Goal: Task Accomplishment & Management: Use online tool/utility

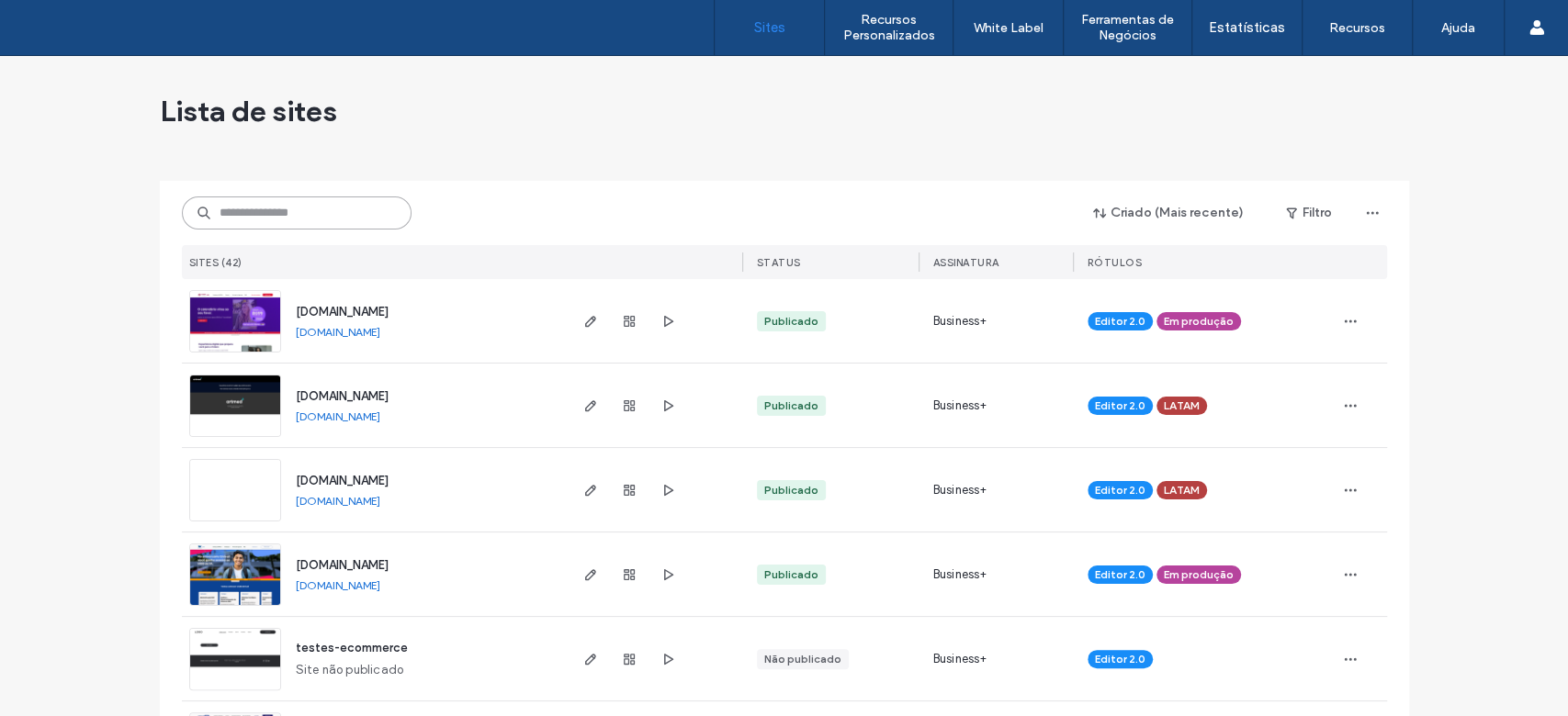
click at [388, 221] on input at bounding box center [296, 214] width 229 height 33
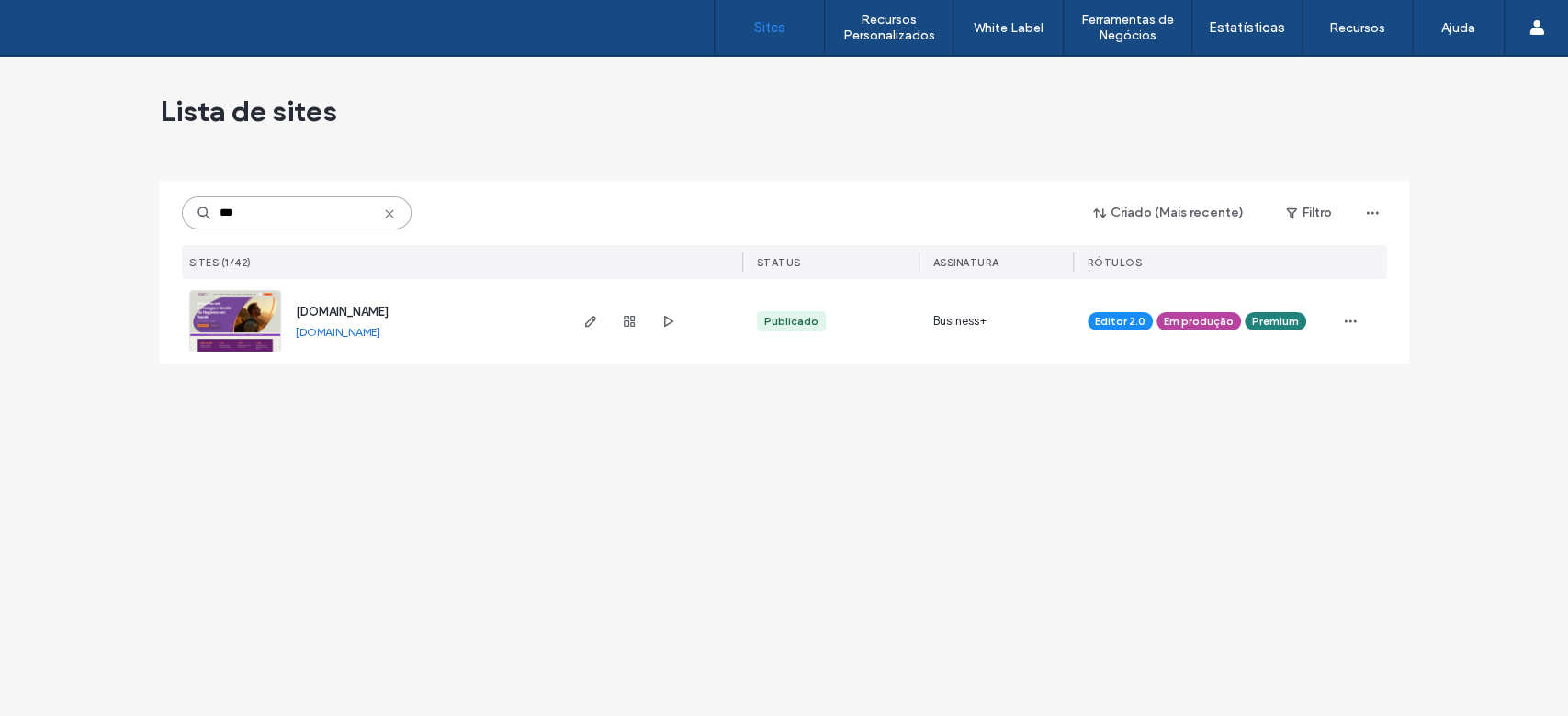
type input "***"
click at [592, 322] on use "button" at bounding box center [589, 321] width 11 height 11
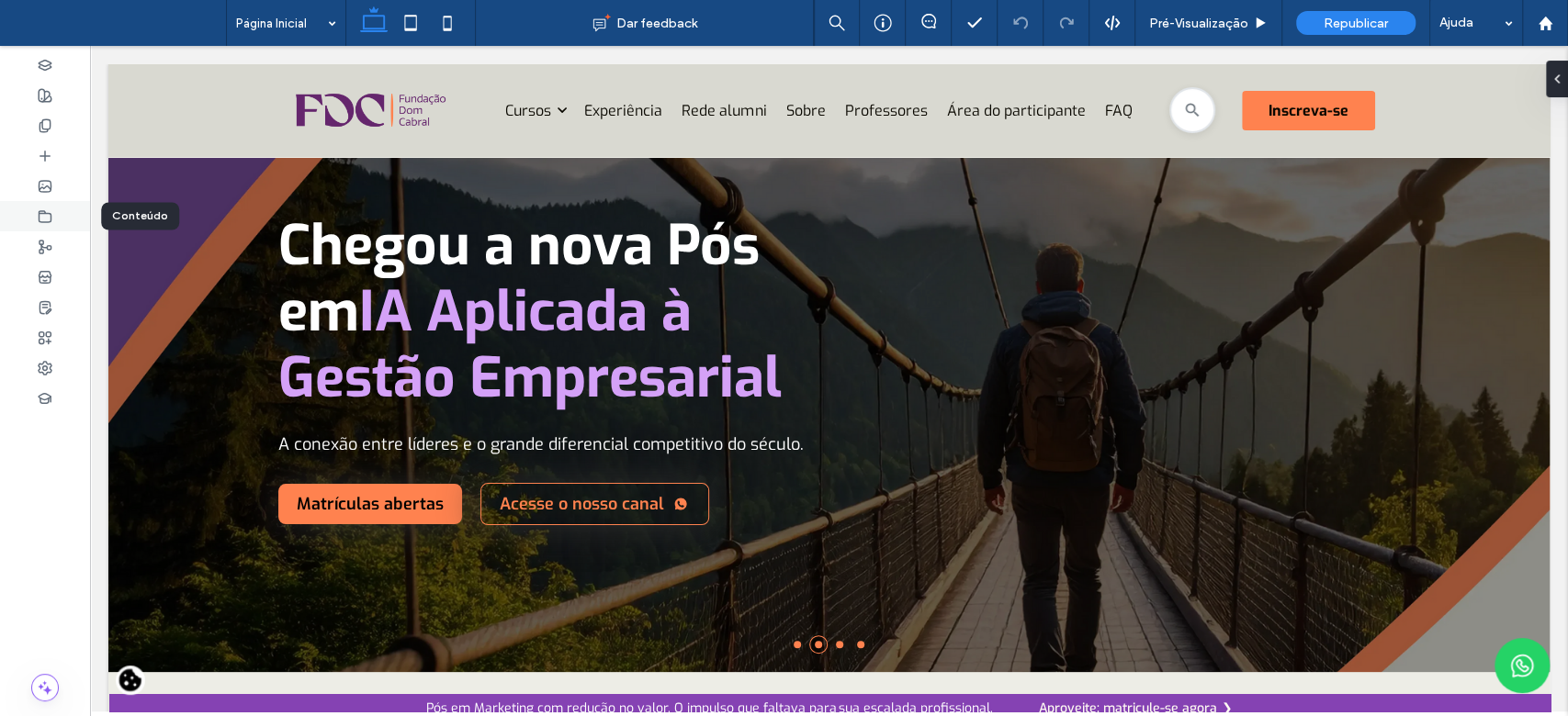
click at [51, 210] on icon at bounding box center [44, 217] width 15 height 15
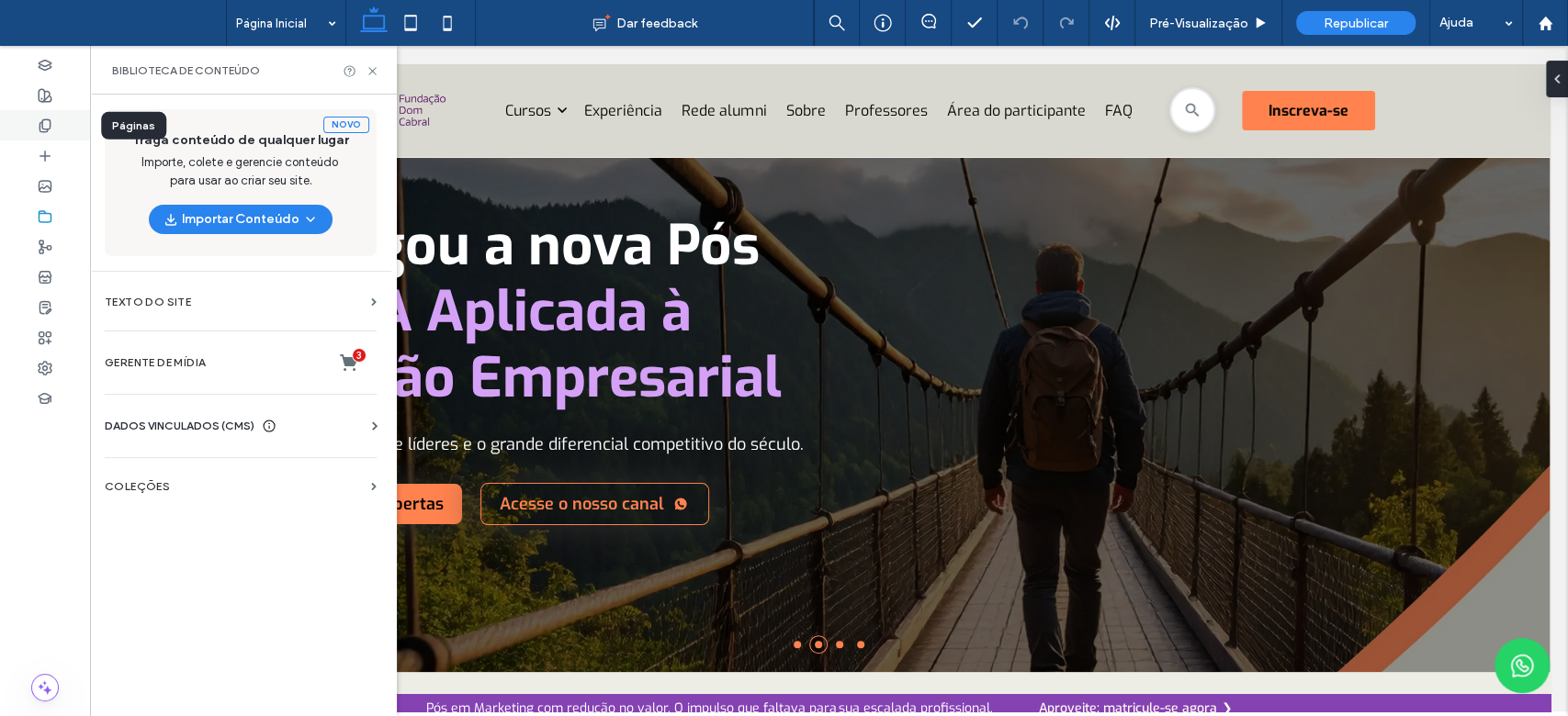
click at [47, 134] on div at bounding box center [44, 125] width 90 height 31
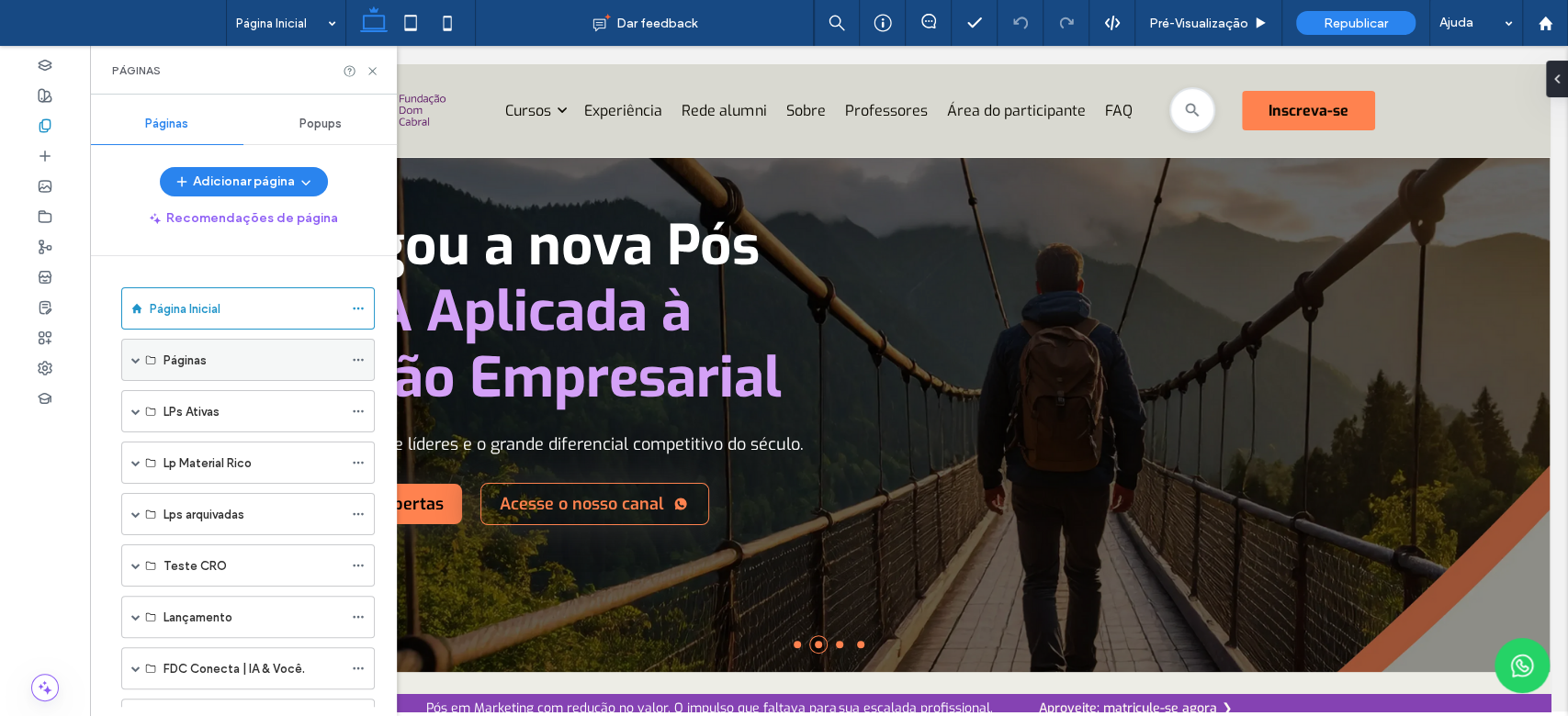
click at [137, 358] on span at bounding box center [135, 359] width 9 height 9
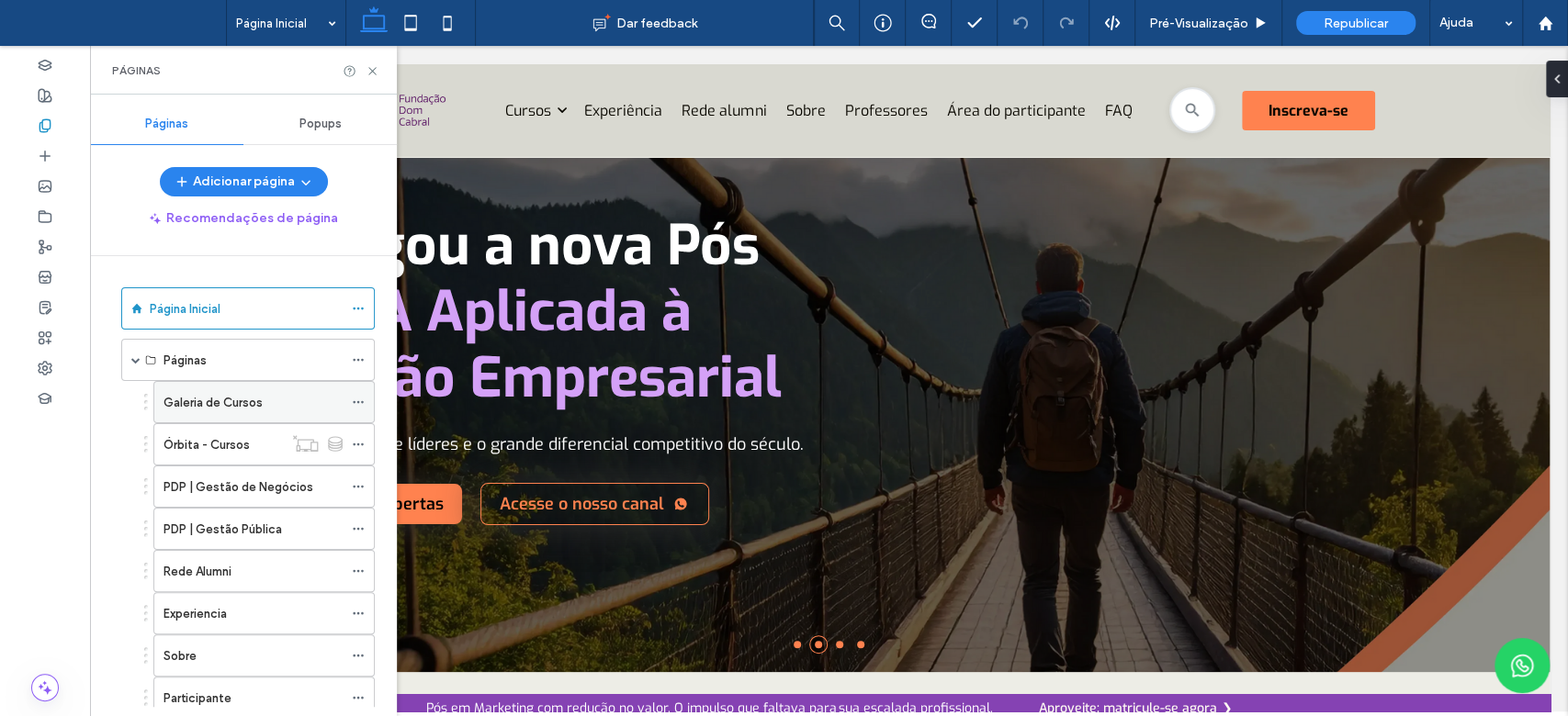
click at [177, 396] on label "Galeria de Cursos" at bounding box center [213, 403] width 99 height 33
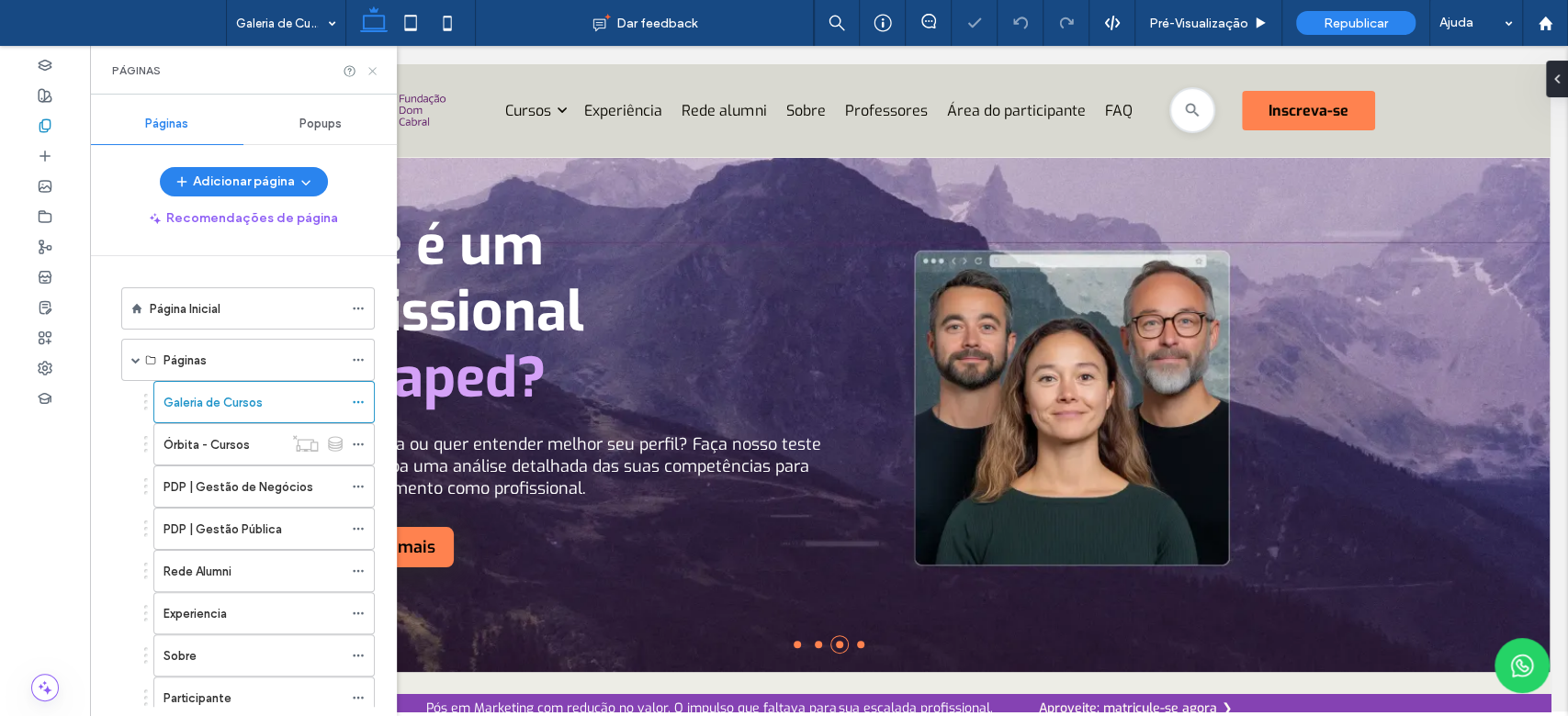
click at [369, 75] on icon at bounding box center [372, 71] width 14 height 14
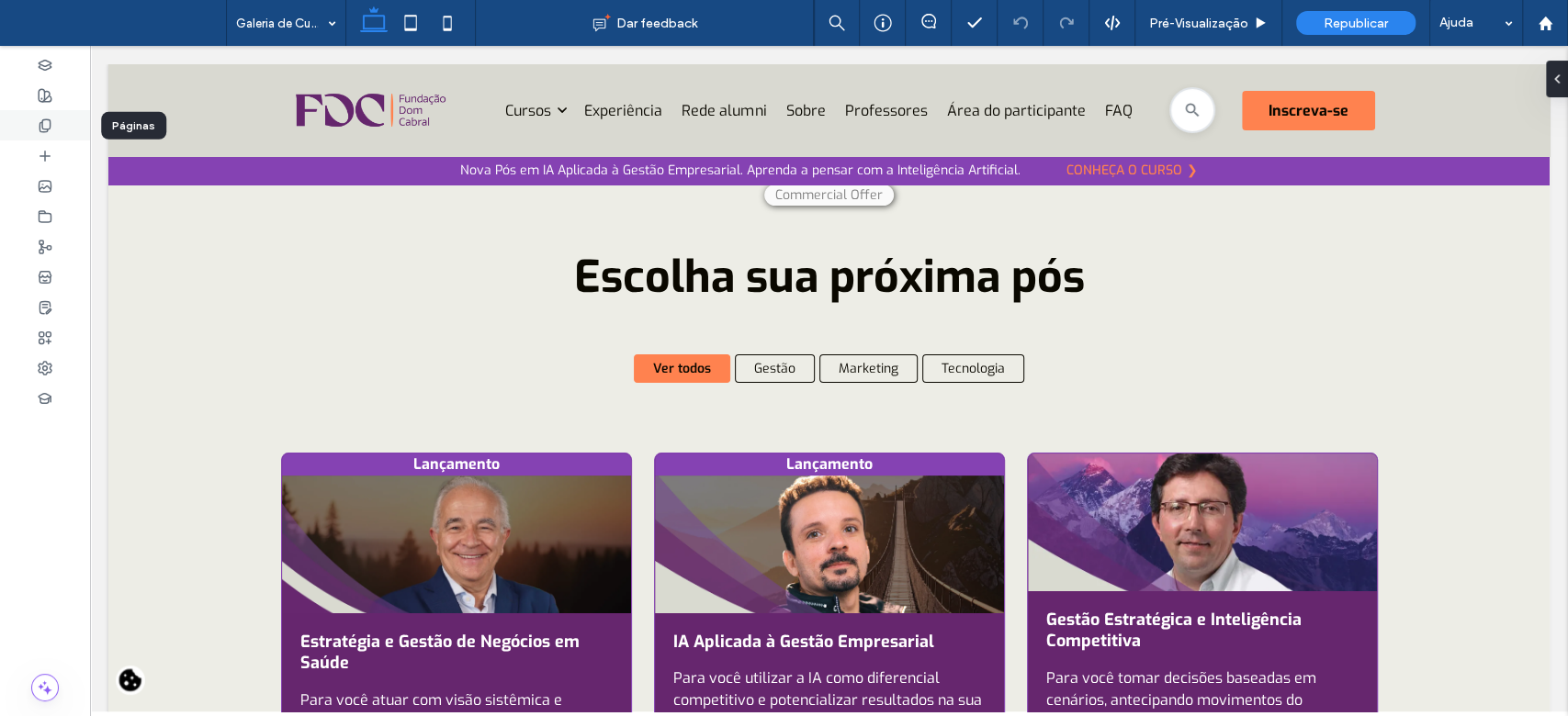
click at [45, 117] on span at bounding box center [44, 125] width 15 height 16
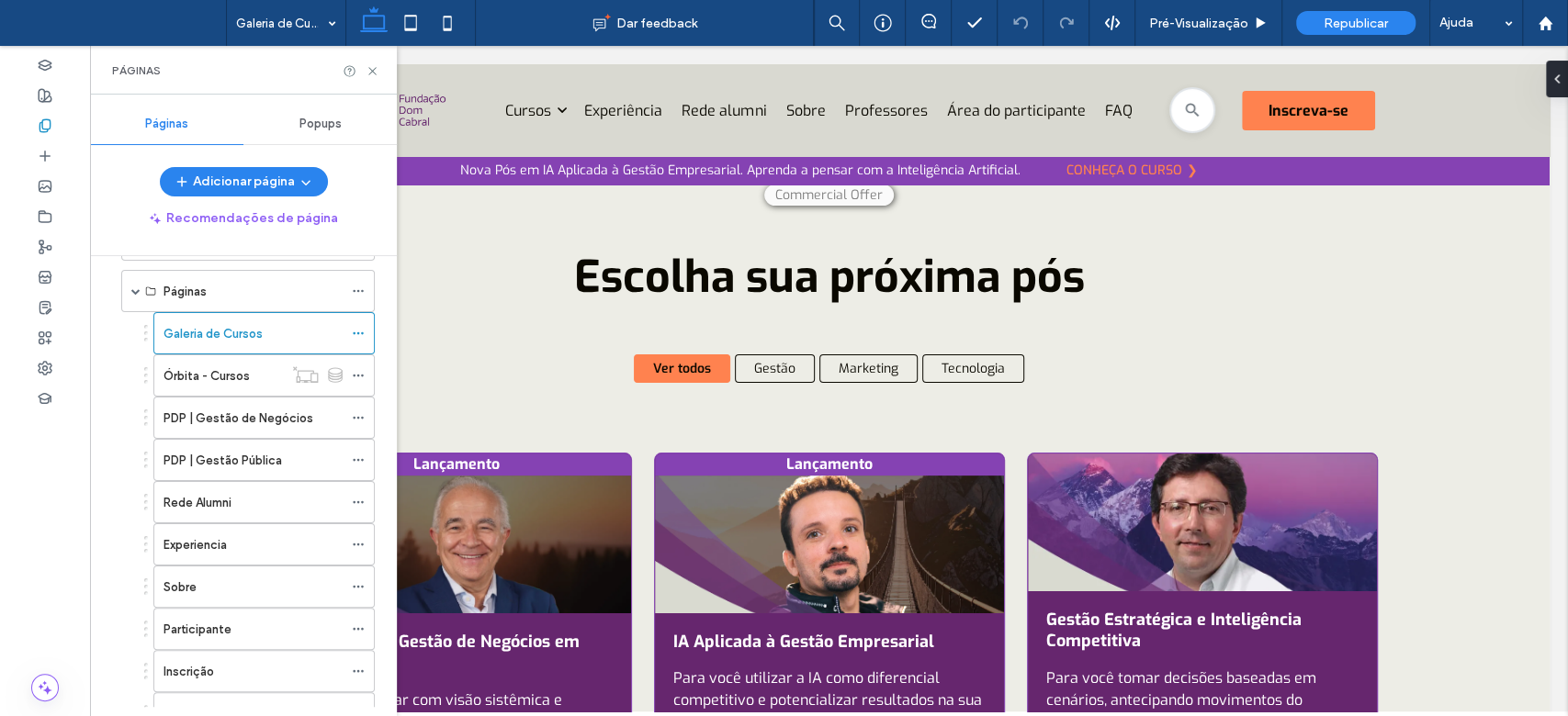
scroll to position [73, 0]
click at [230, 660] on div "Inscrição" at bounding box center [253, 669] width 179 height 20
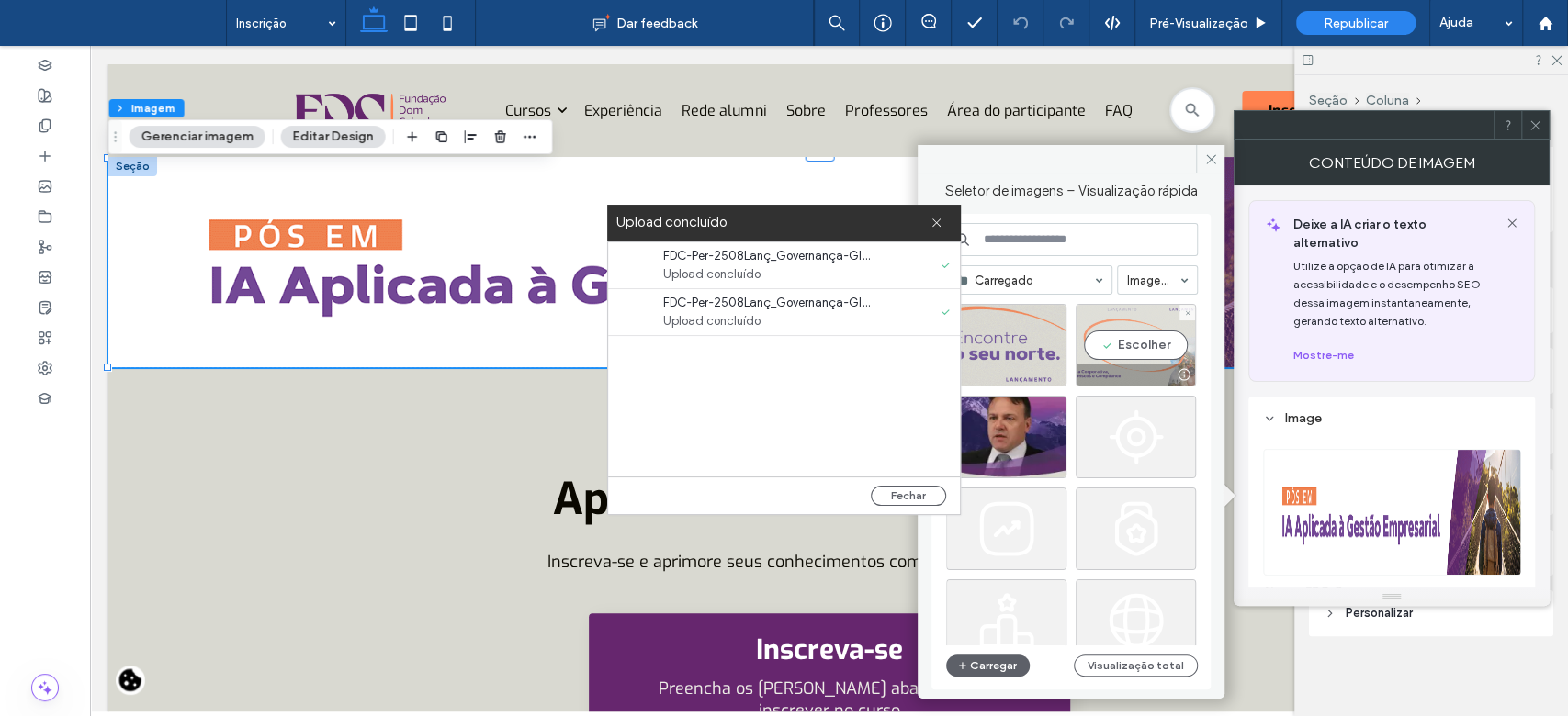
click at [1124, 342] on div "Escolher" at bounding box center [1136, 346] width 120 height 83
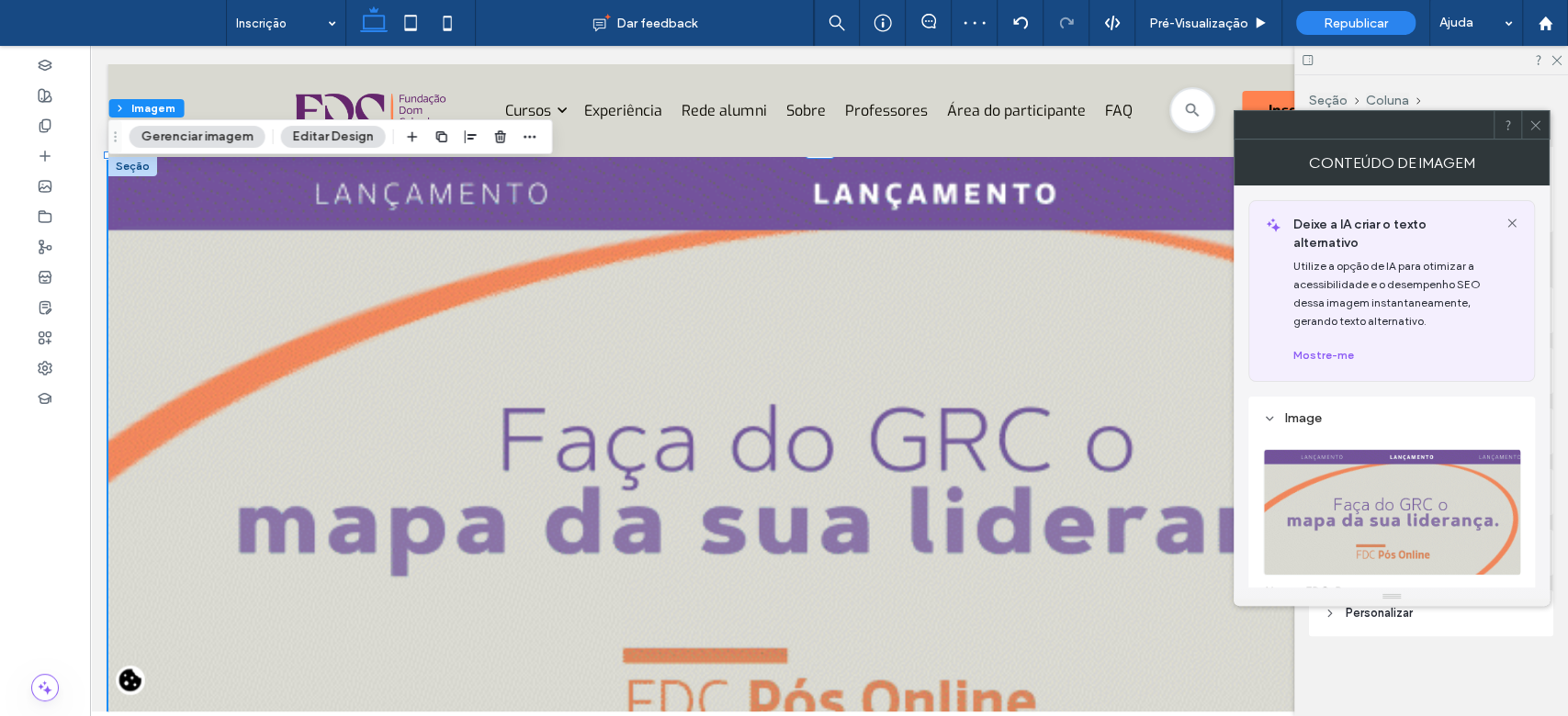
click at [1450, 486] on img at bounding box center [1392, 512] width 259 height 127
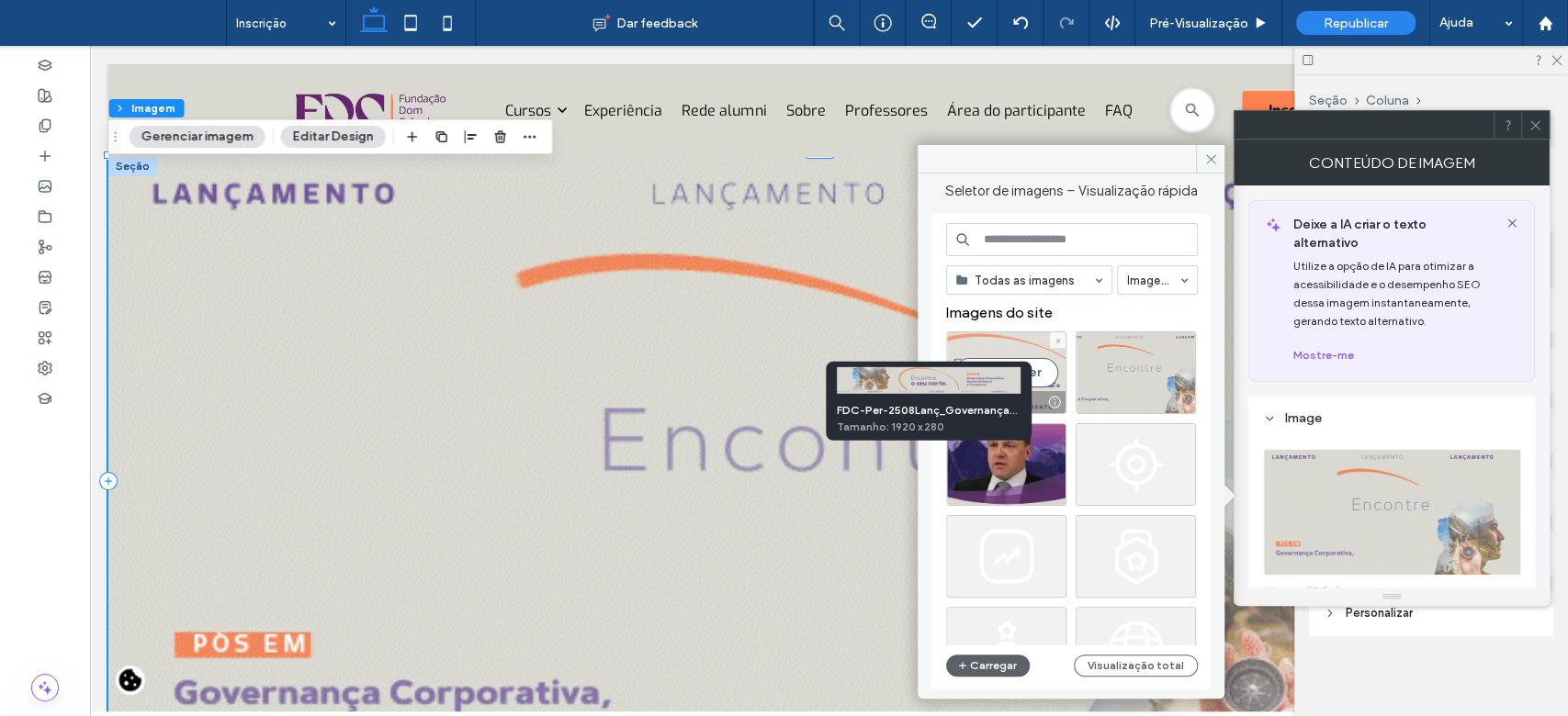
click at [1062, 396] on div at bounding box center [1053, 402] width 23 height 15
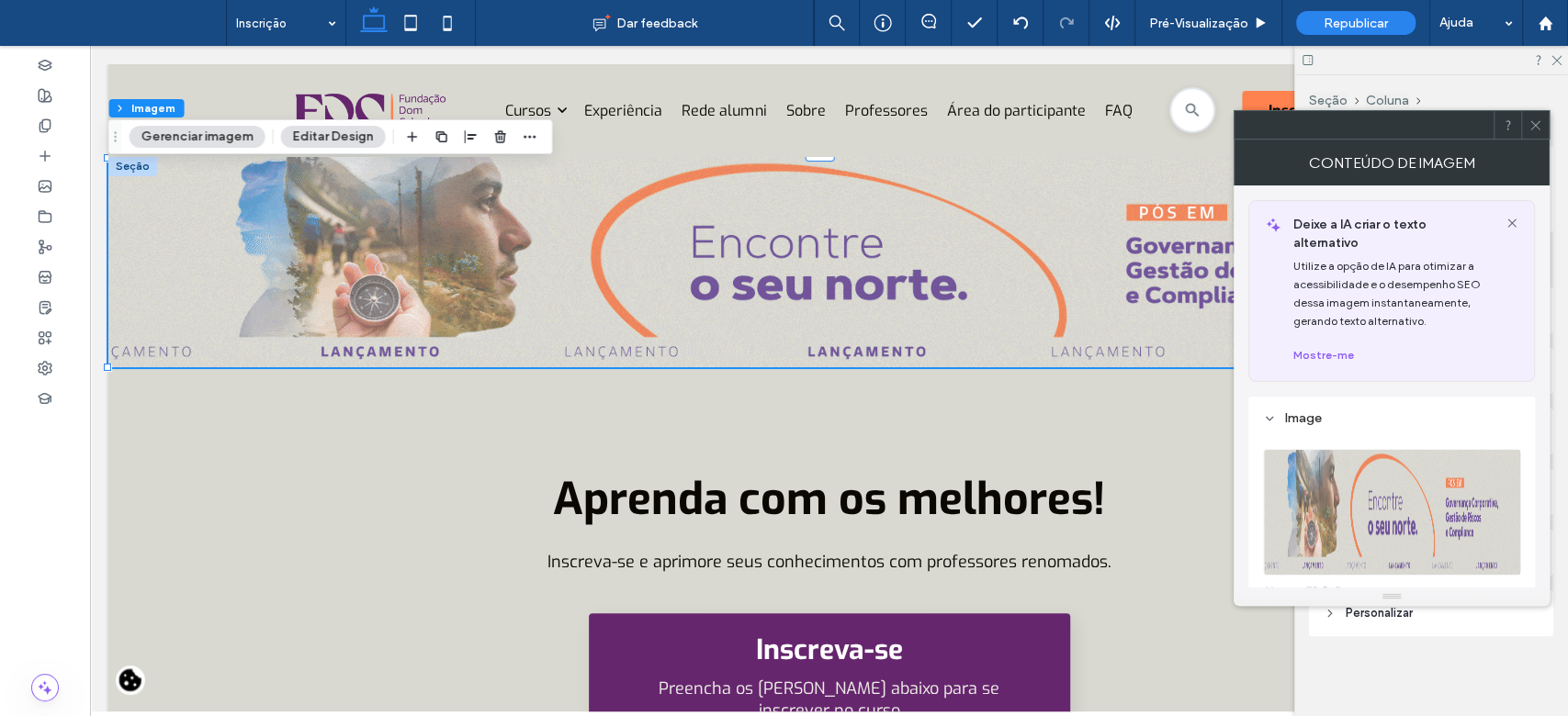
click at [1532, 121] on icon at bounding box center [1535, 125] width 14 height 14
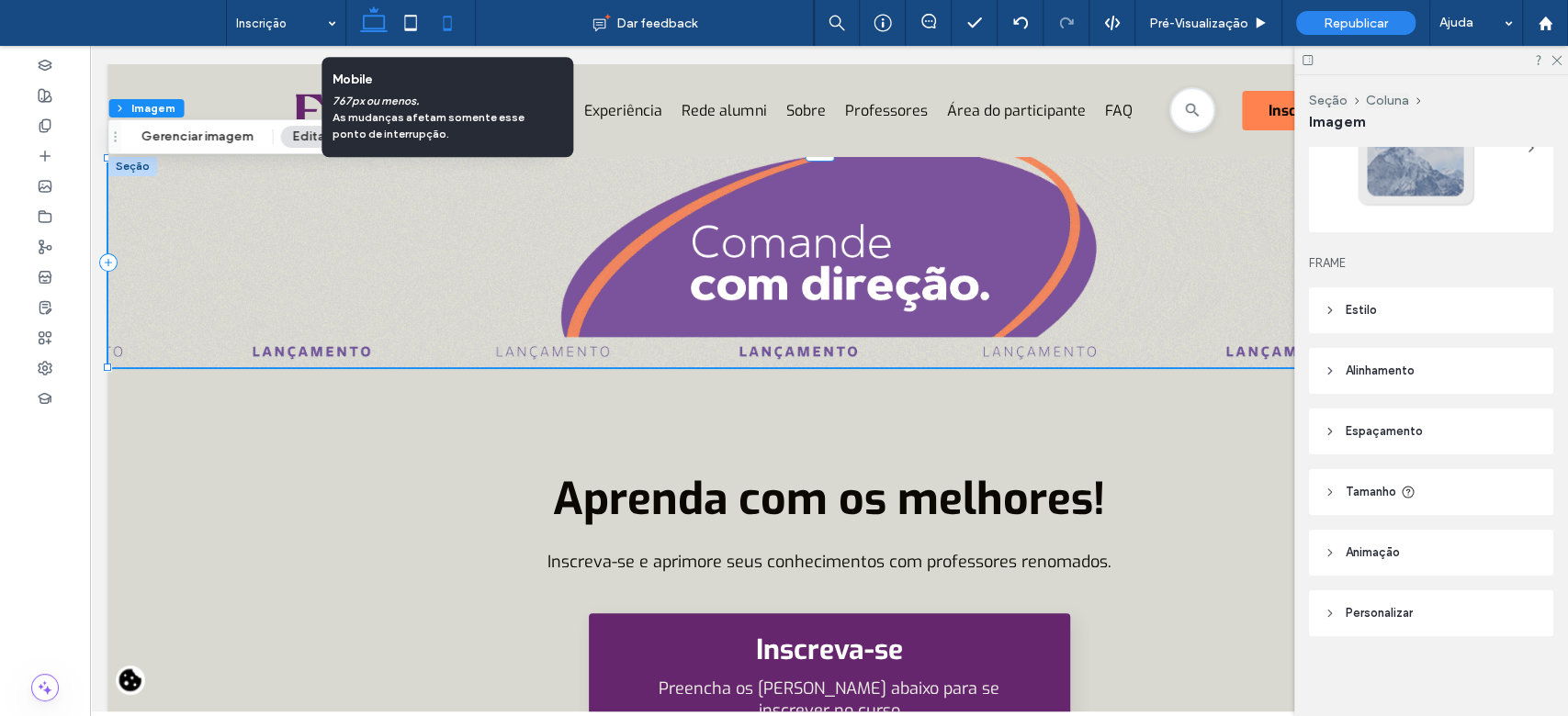
click at [441, 29] on icon at bounding box center [446, 23] width 36 height 36
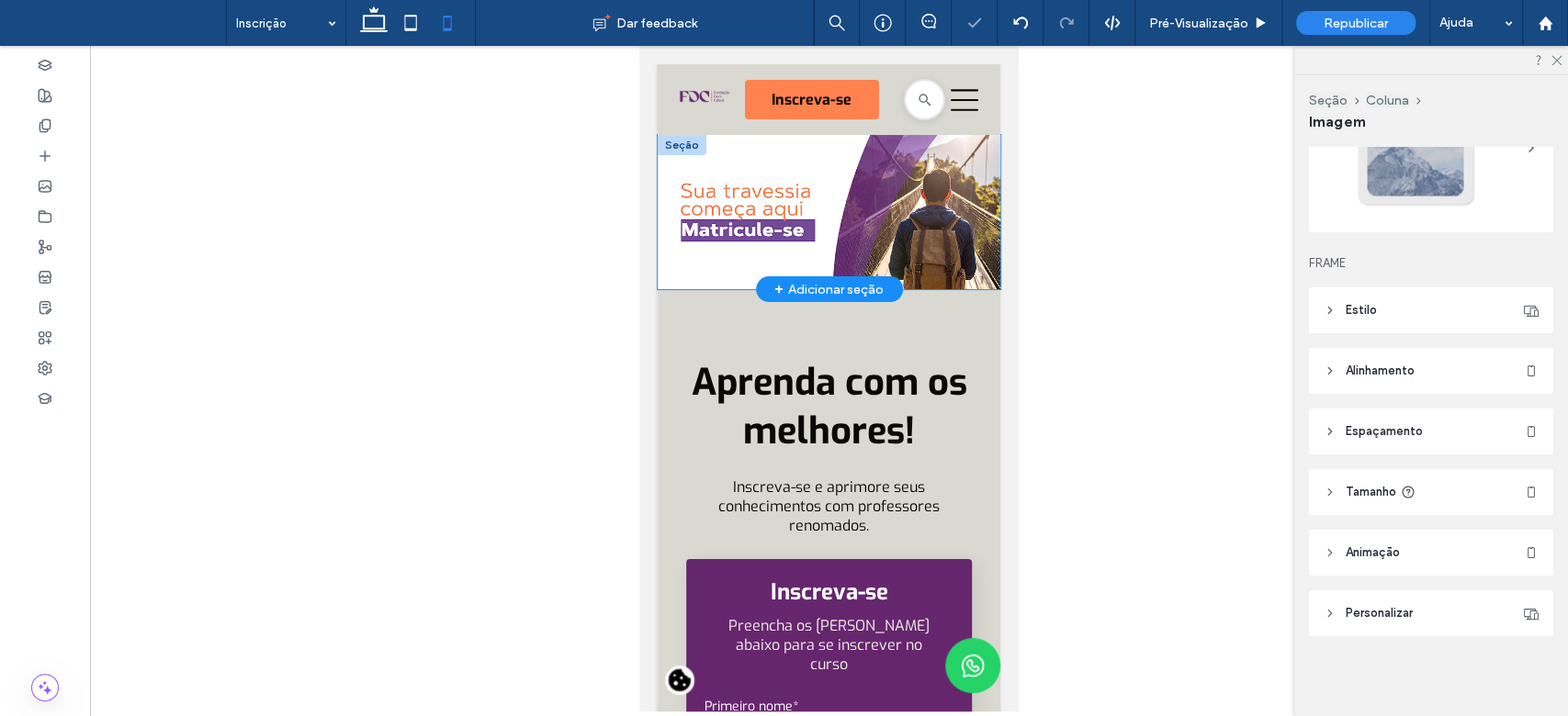
click at [805, 192] on img at bounding box center [829, 212] width 343 height 155
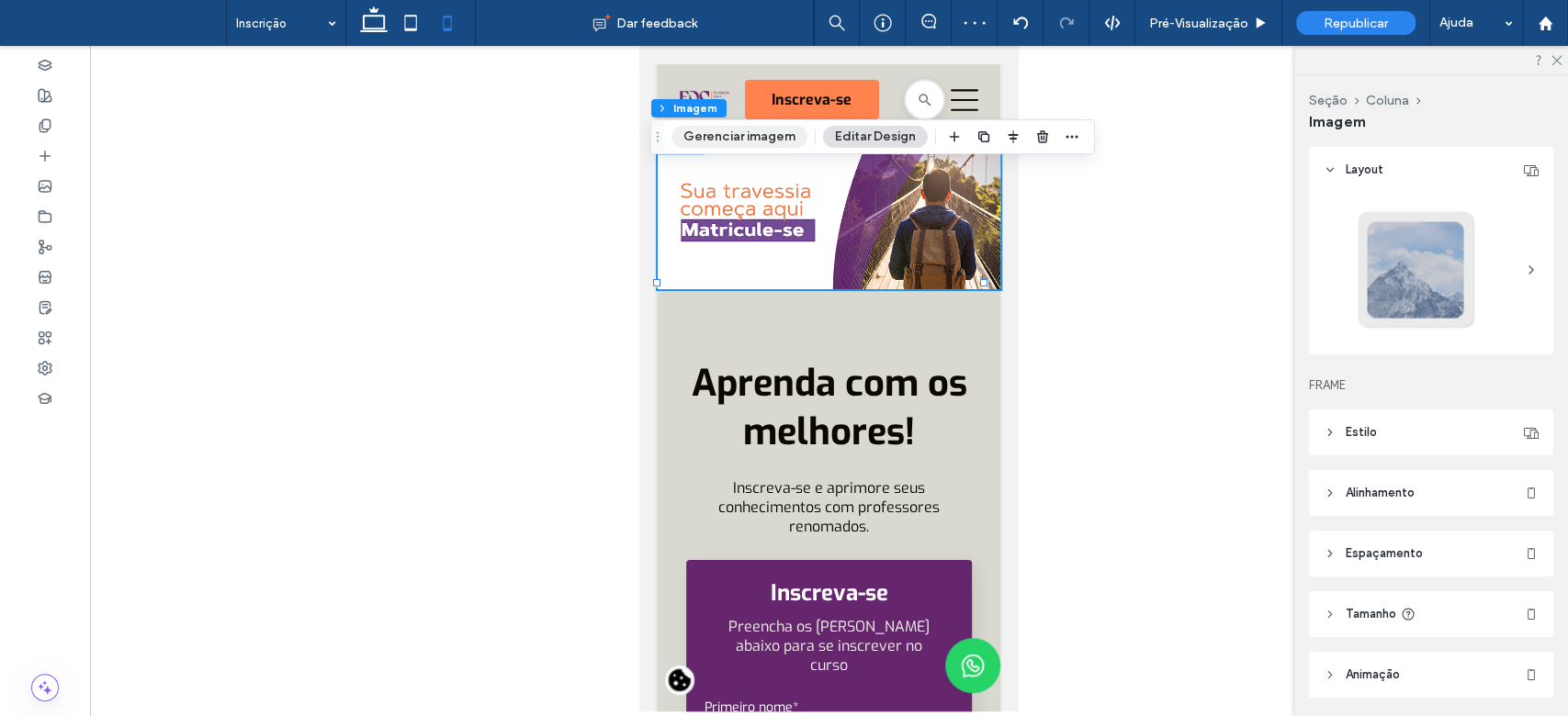
click at [728, 129] on button "Gerenciar imagem" at bounding box center [740, 137] width 136 height 22
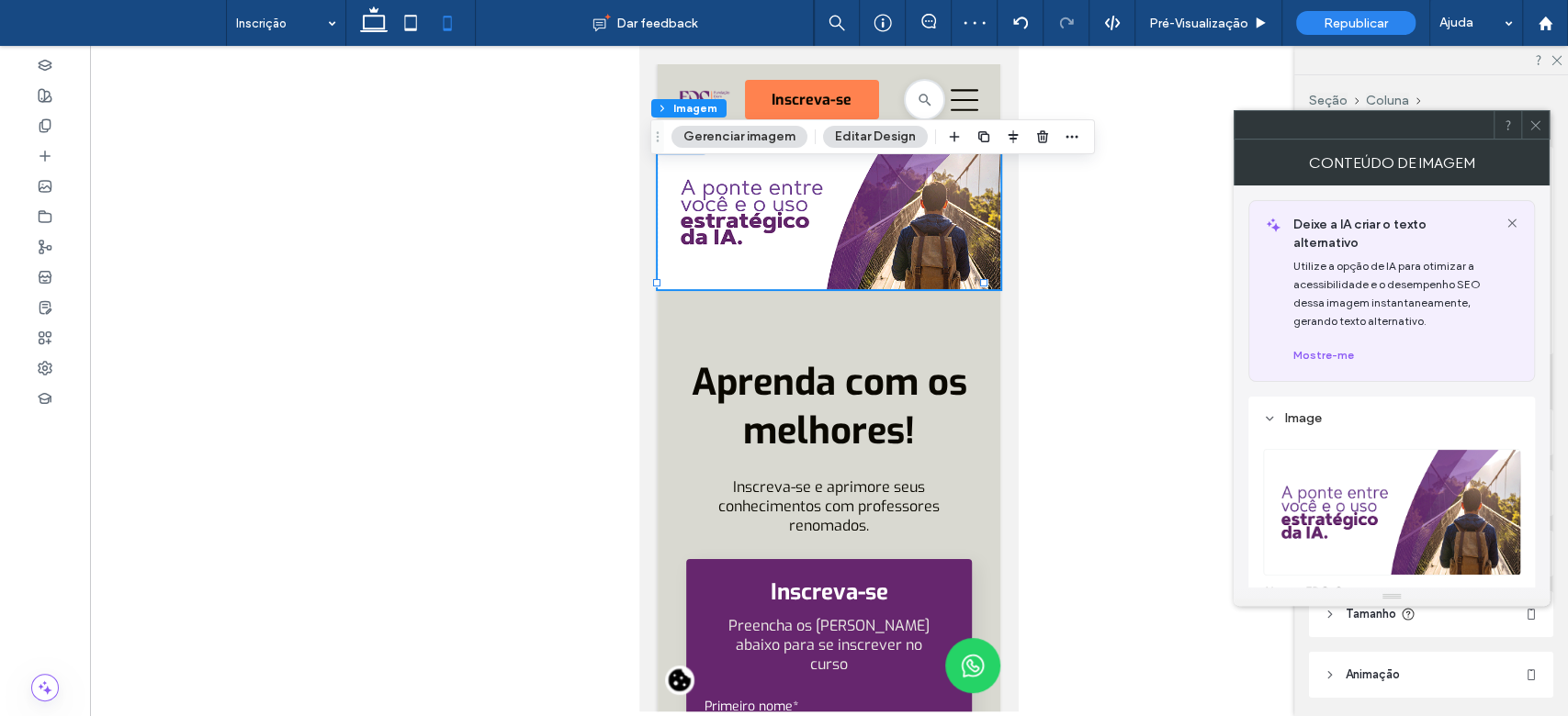
click at [1307, 470] on img at bounding box center [1392, 512] width 259 height 127
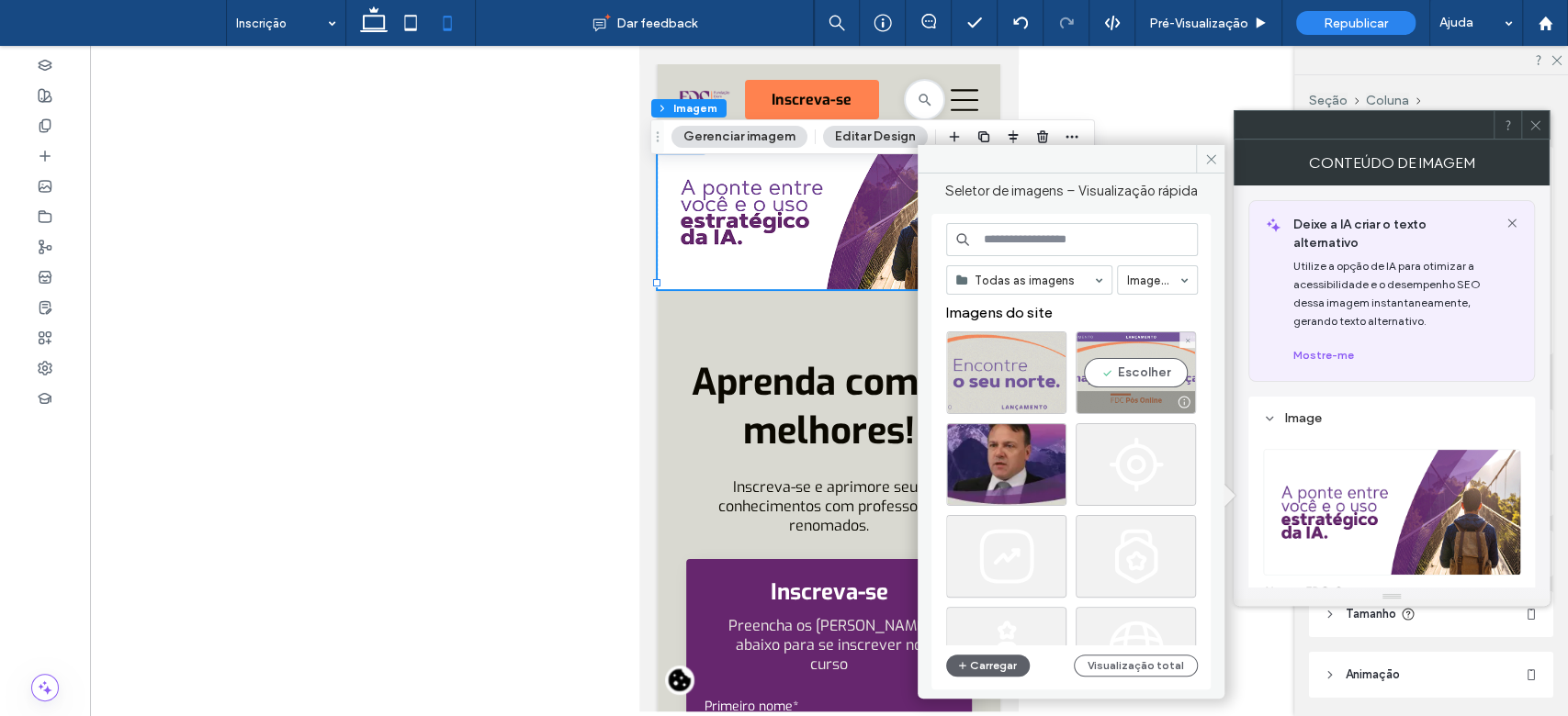
click at [1129, 401] on div at bounding box center [1136, 402] width 118 height 22
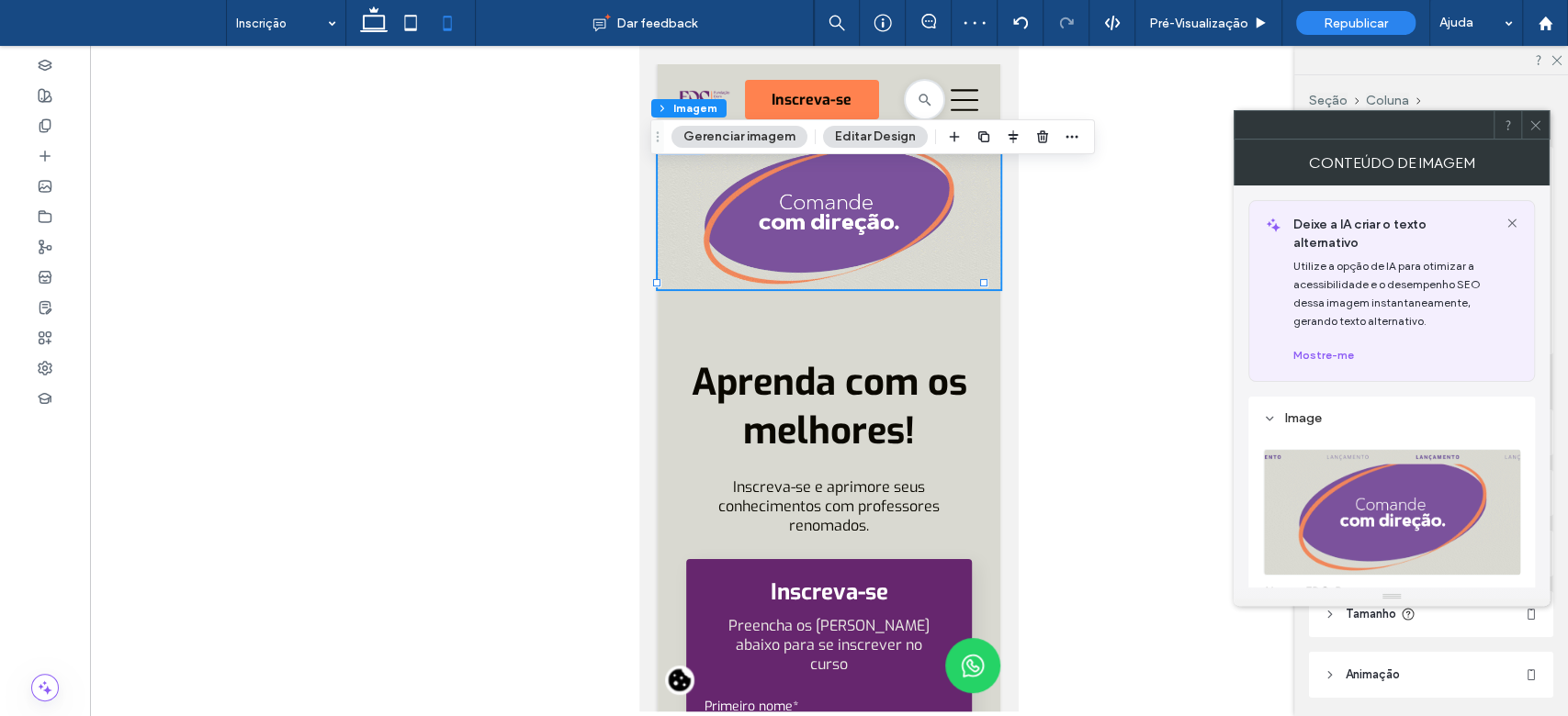
click at [1535, 122] on icon at bounding box center [1535, 125] width 14 height 14
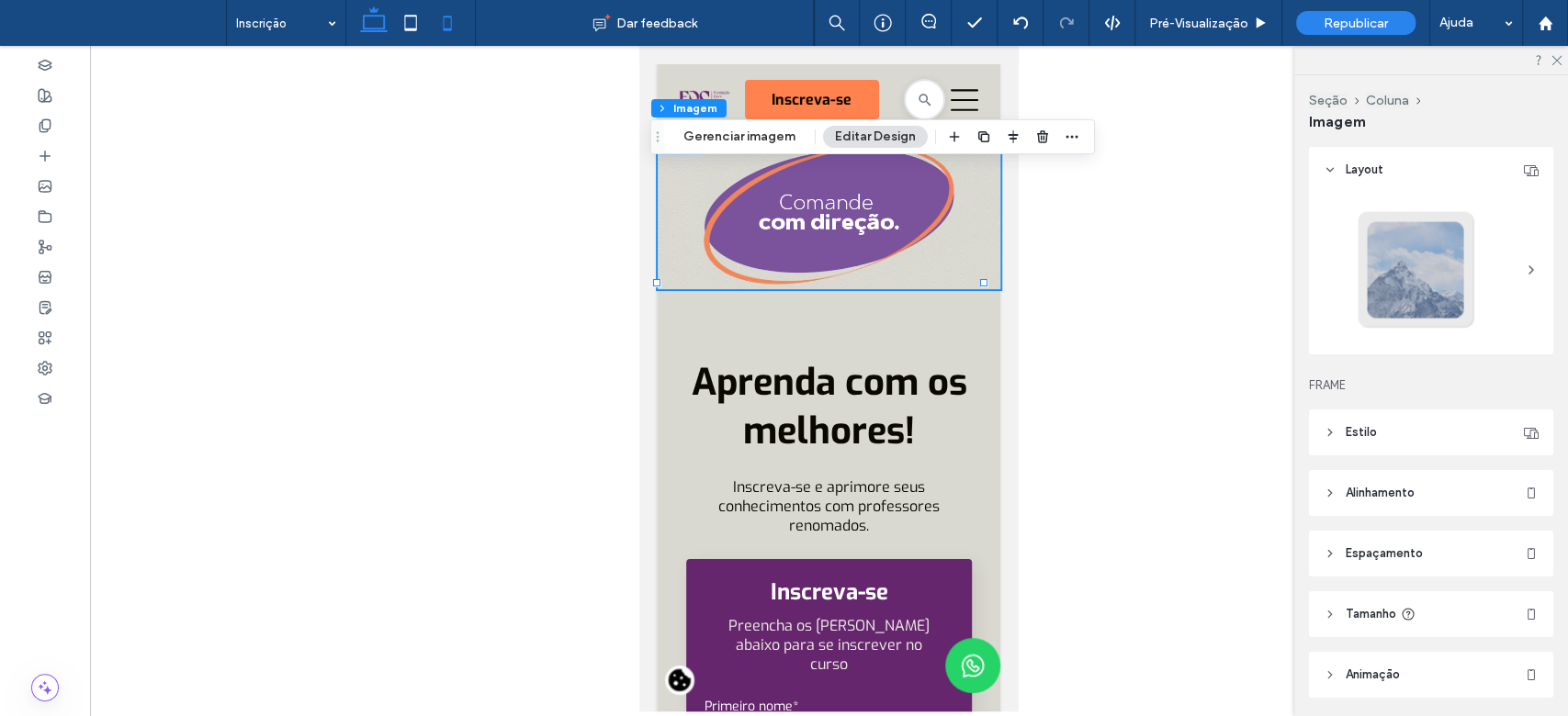
click at [376, 34] on icon at bounding box center [373, 23] width 36 height 36
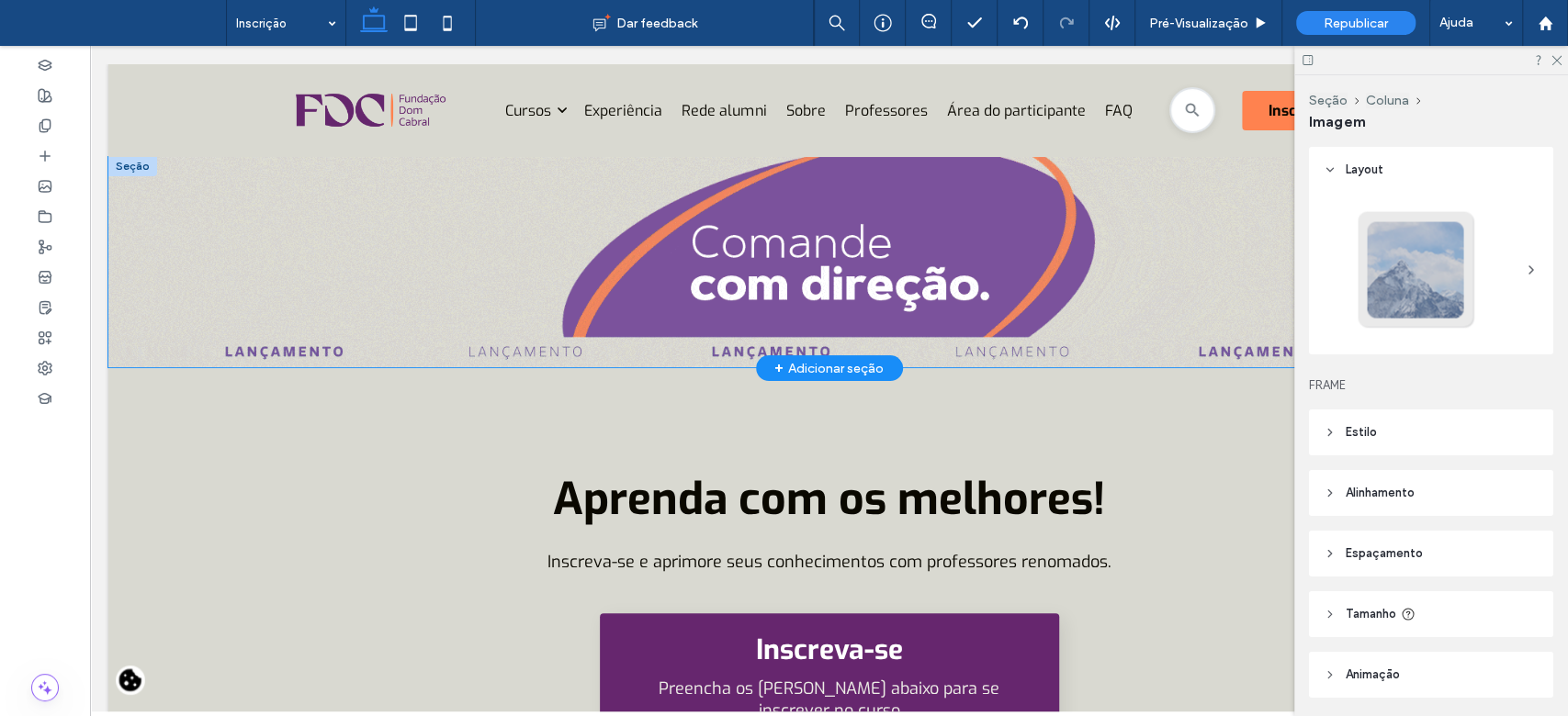
click at [578, 238] on img at bounding box center [828, 262] width 1441 height 211
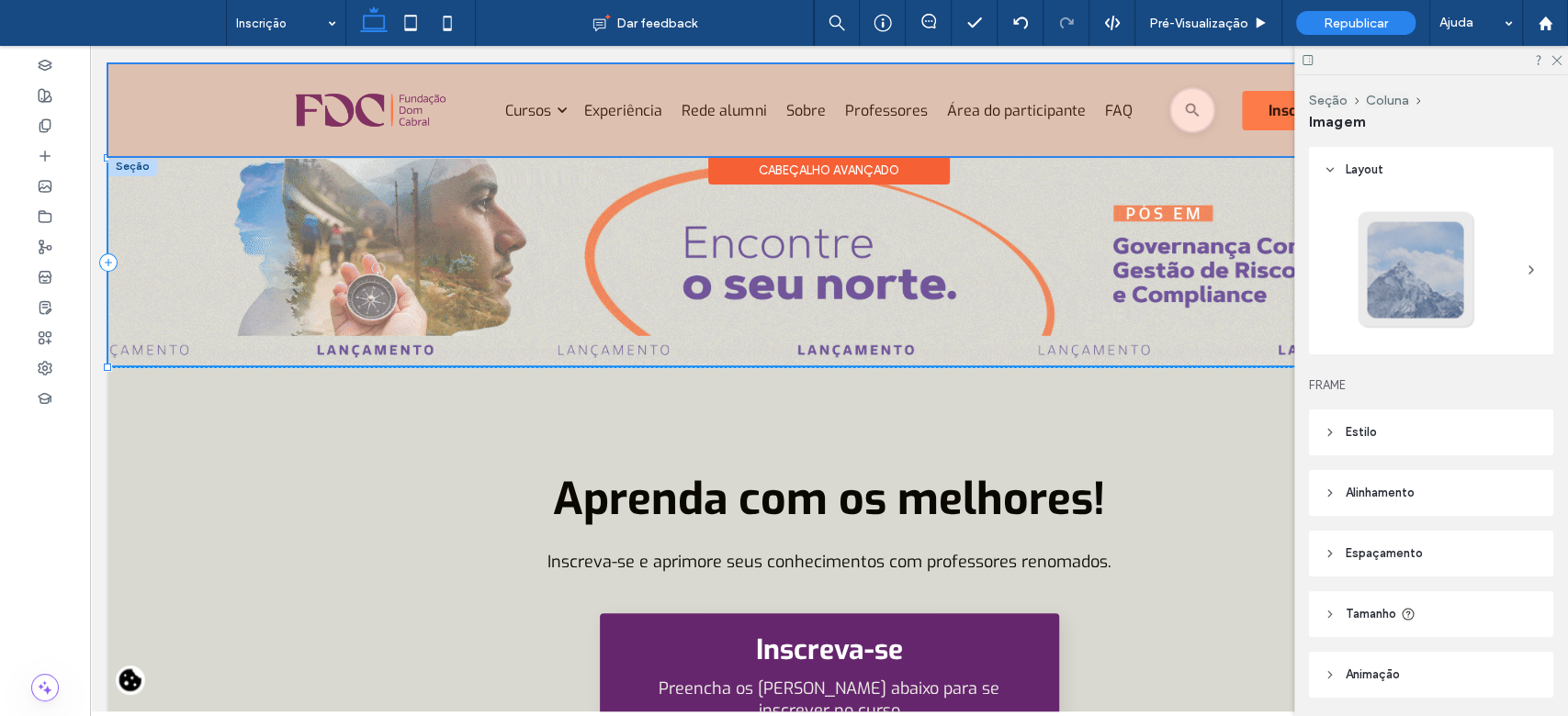
drag, startPoint x: 105, startPoint y: 157, endPoint x: 107, endPoint y: 146, distance: 11.2
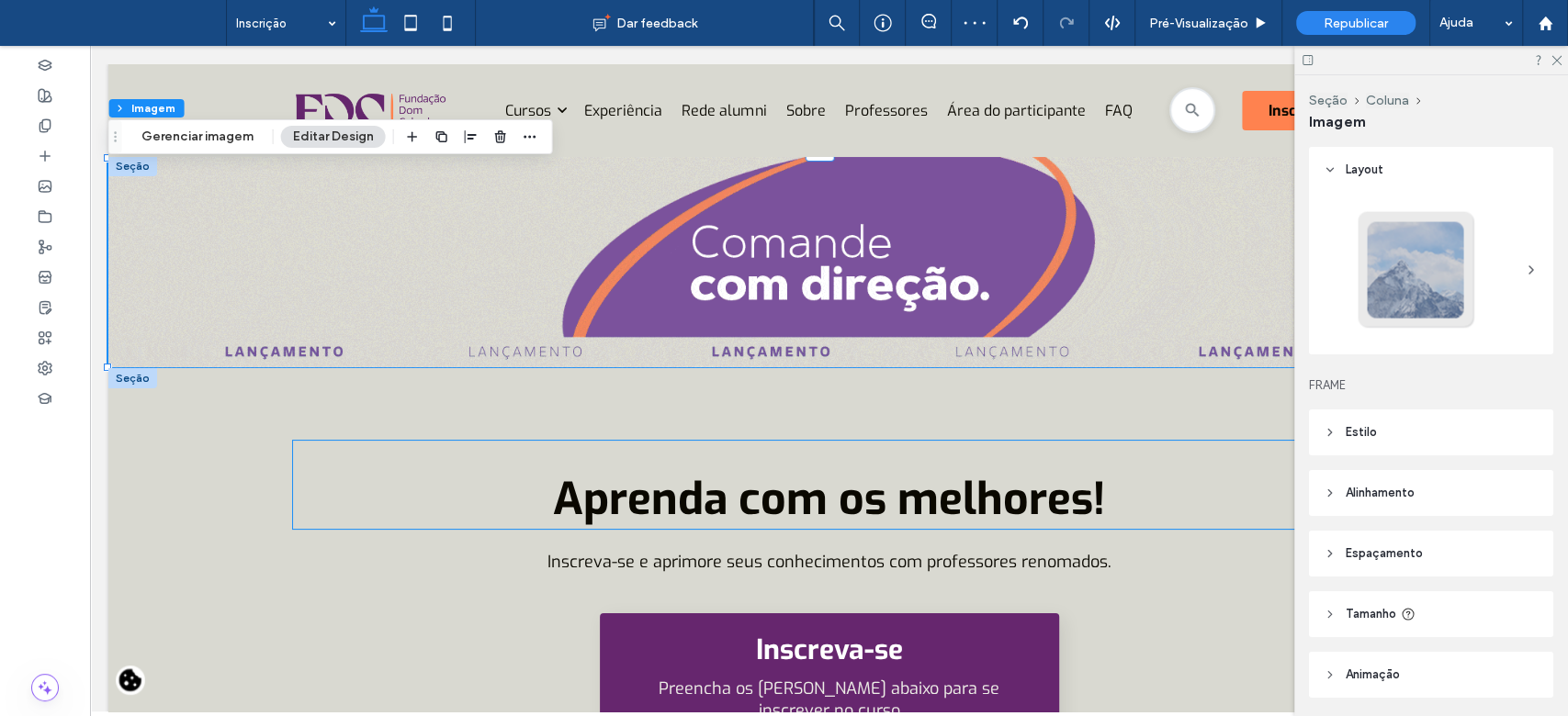
click at [427, 458] on div "Aprenda com os melhores!" at bounding box center [828, 486] width 1073 height 89
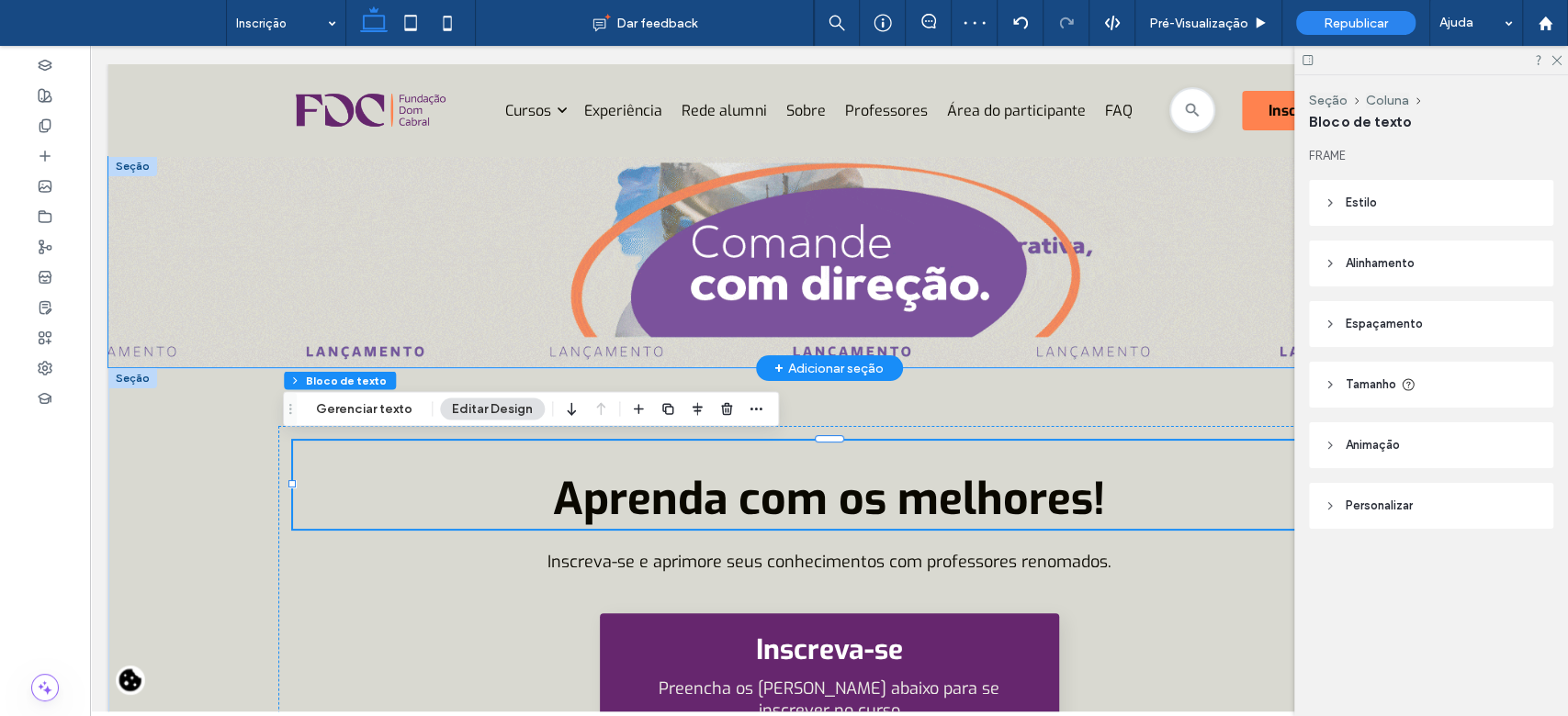
click at [1216, 263] on img at bounding box center [828, 262] width 1441 height 211
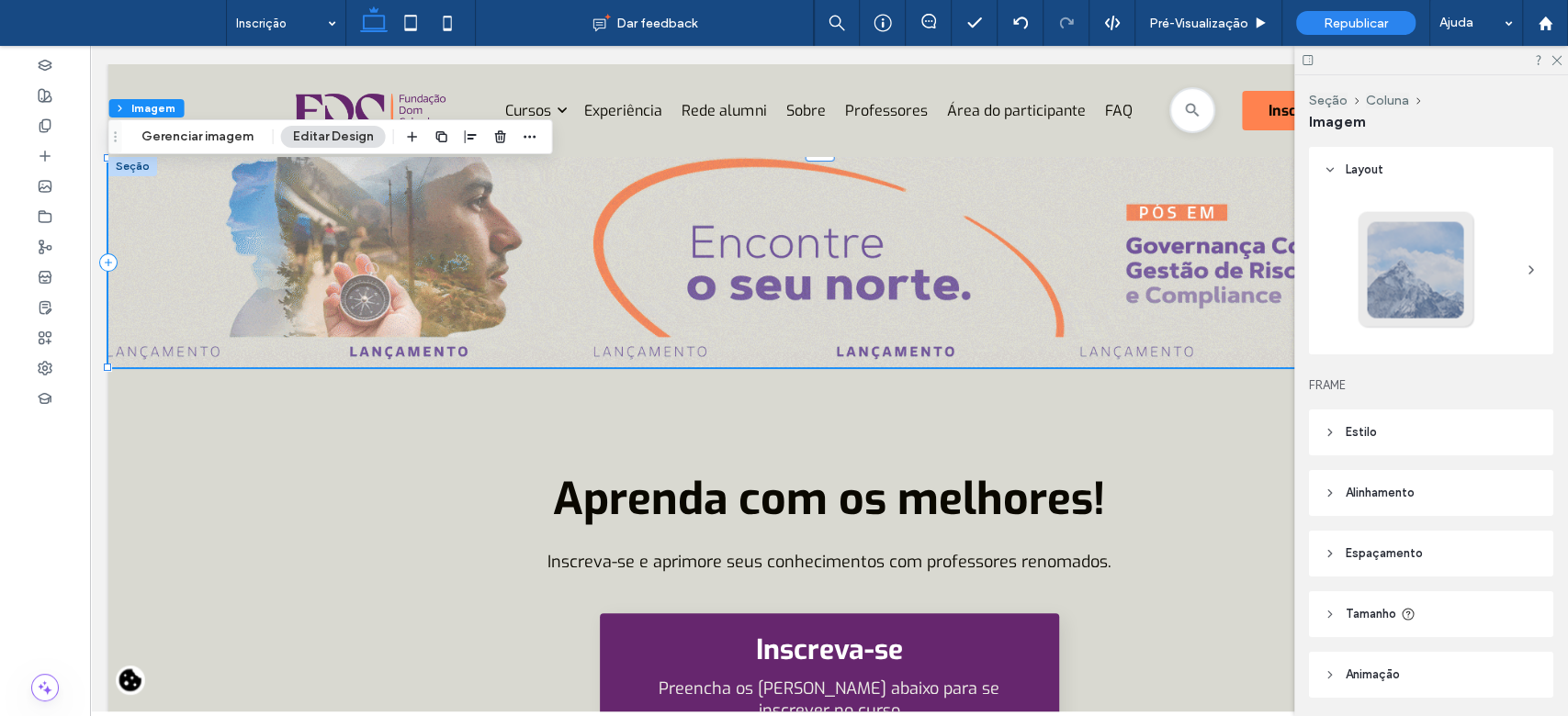
click at [1431, 552] on header "Espaçamento" at bounding box center [1431, 553] width 244 height 46
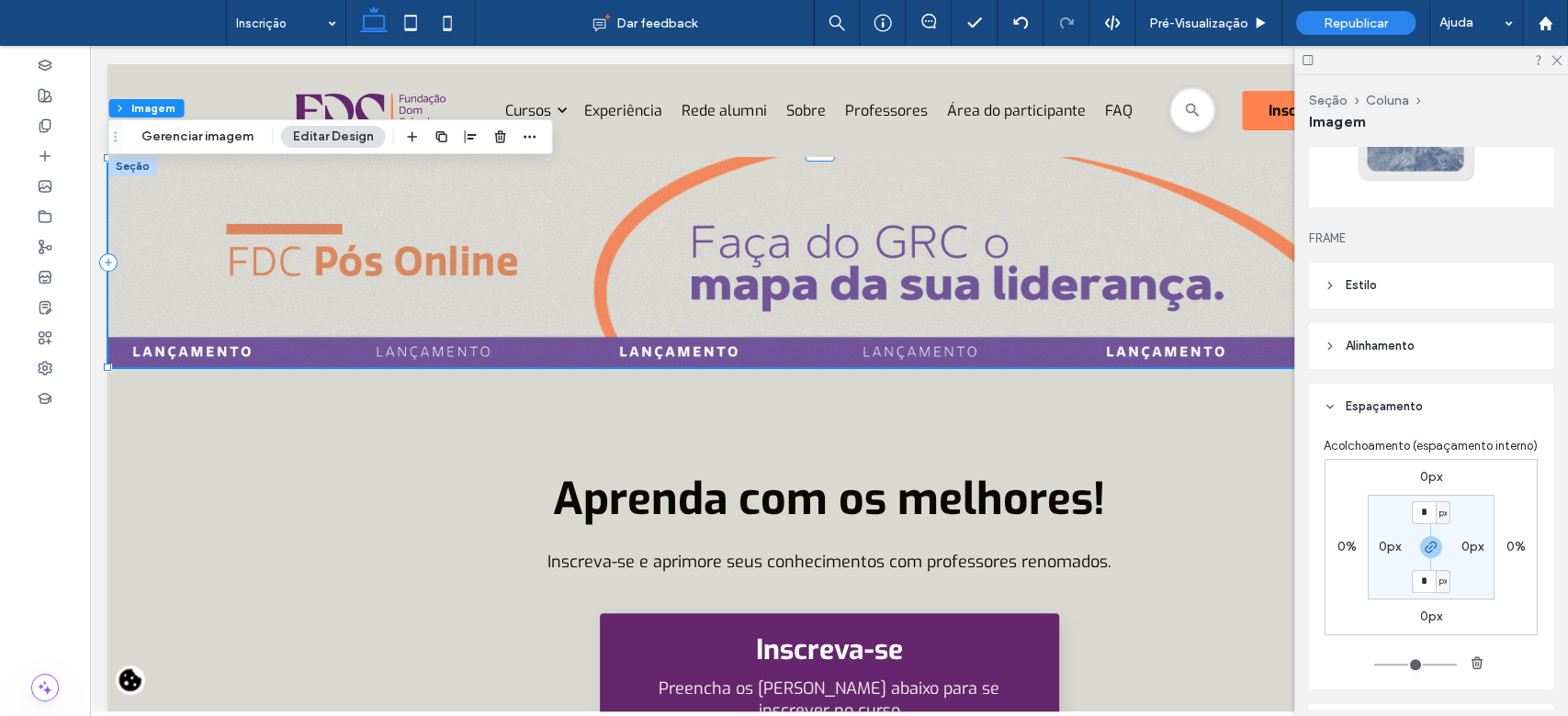
scroll to position [159, 0]
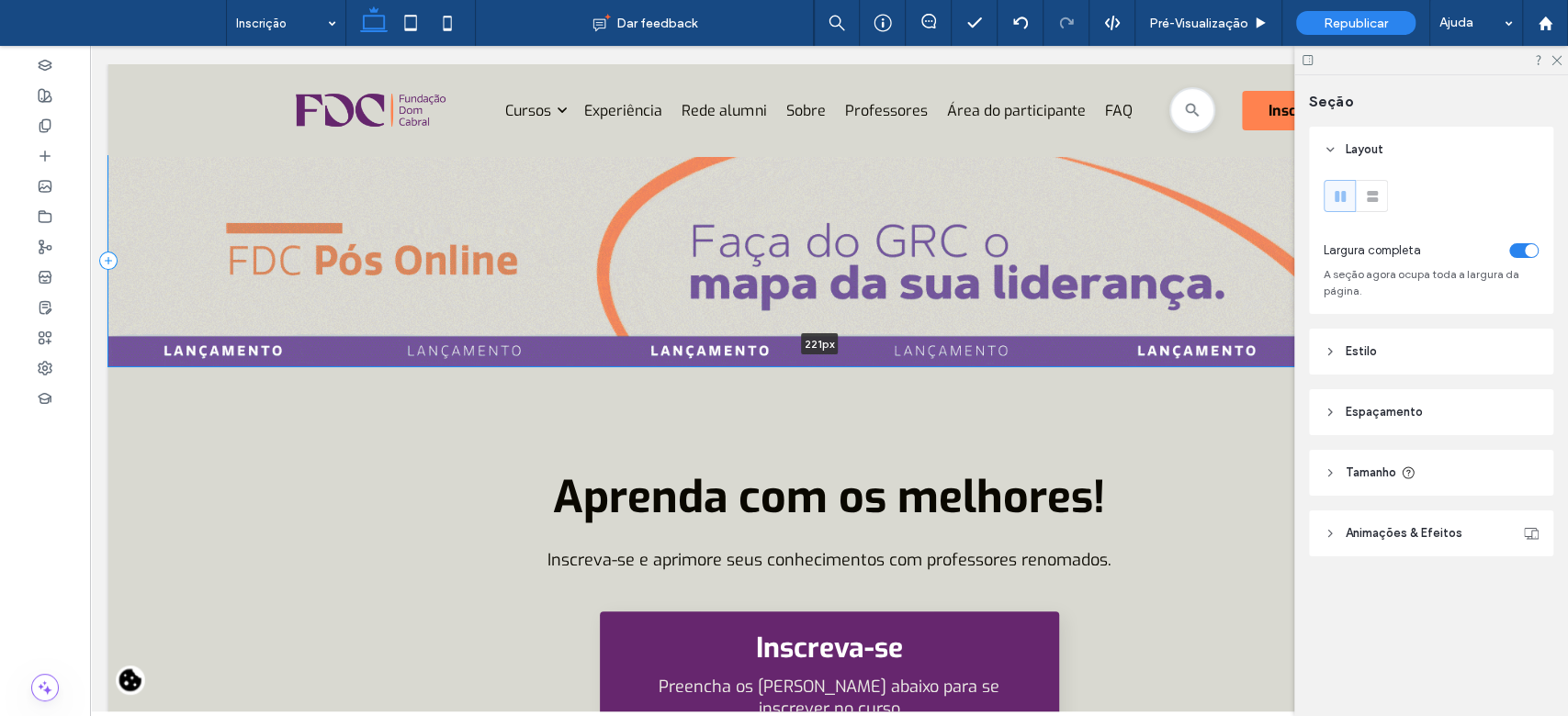
drag, startPoint x: 1093, startPoint y: 366, endPoint x: 1092, endPoint y: 356, distance: 10.0
click at [1092, 356] on div "221px Seção + Adicionar seção" at bounding box center [828, 262] width 1441 height 211
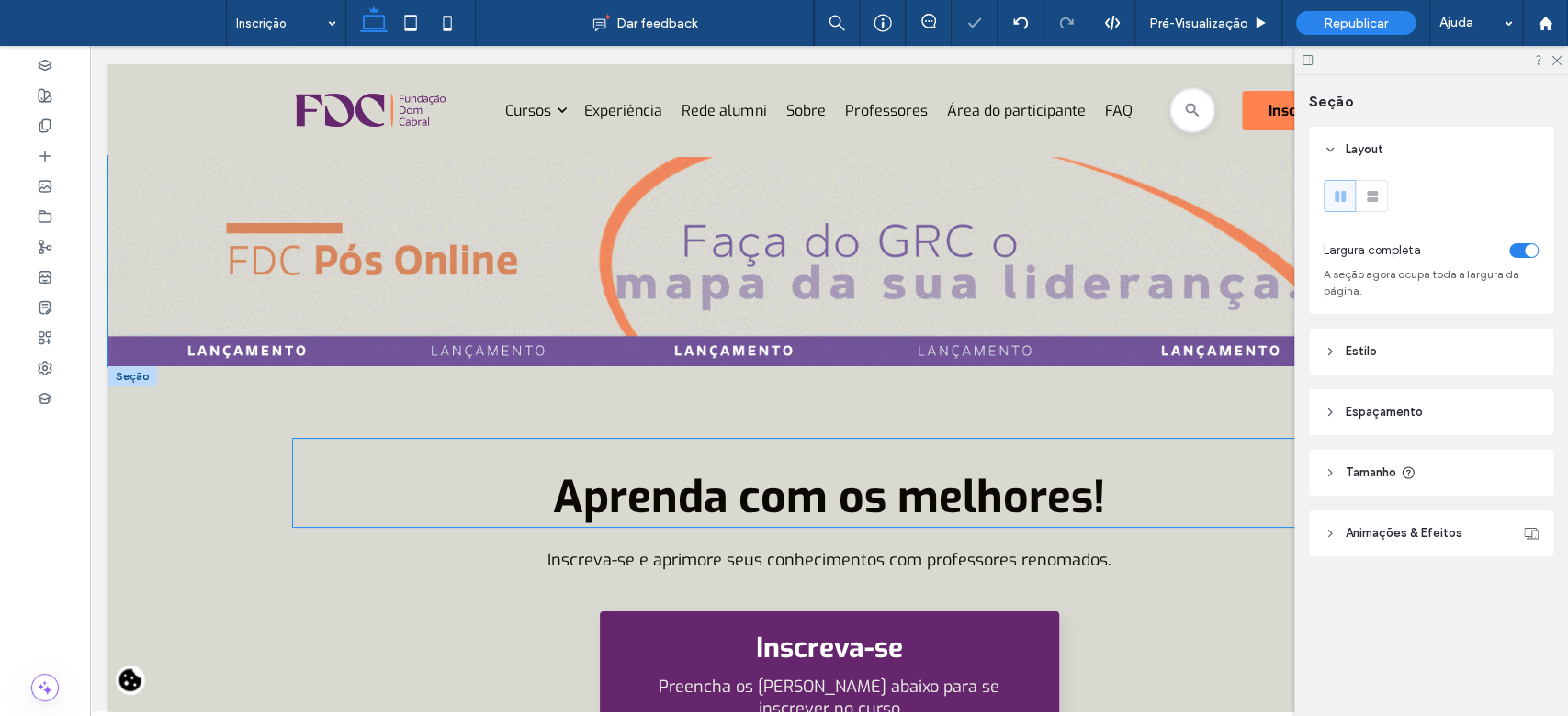
type input "***"
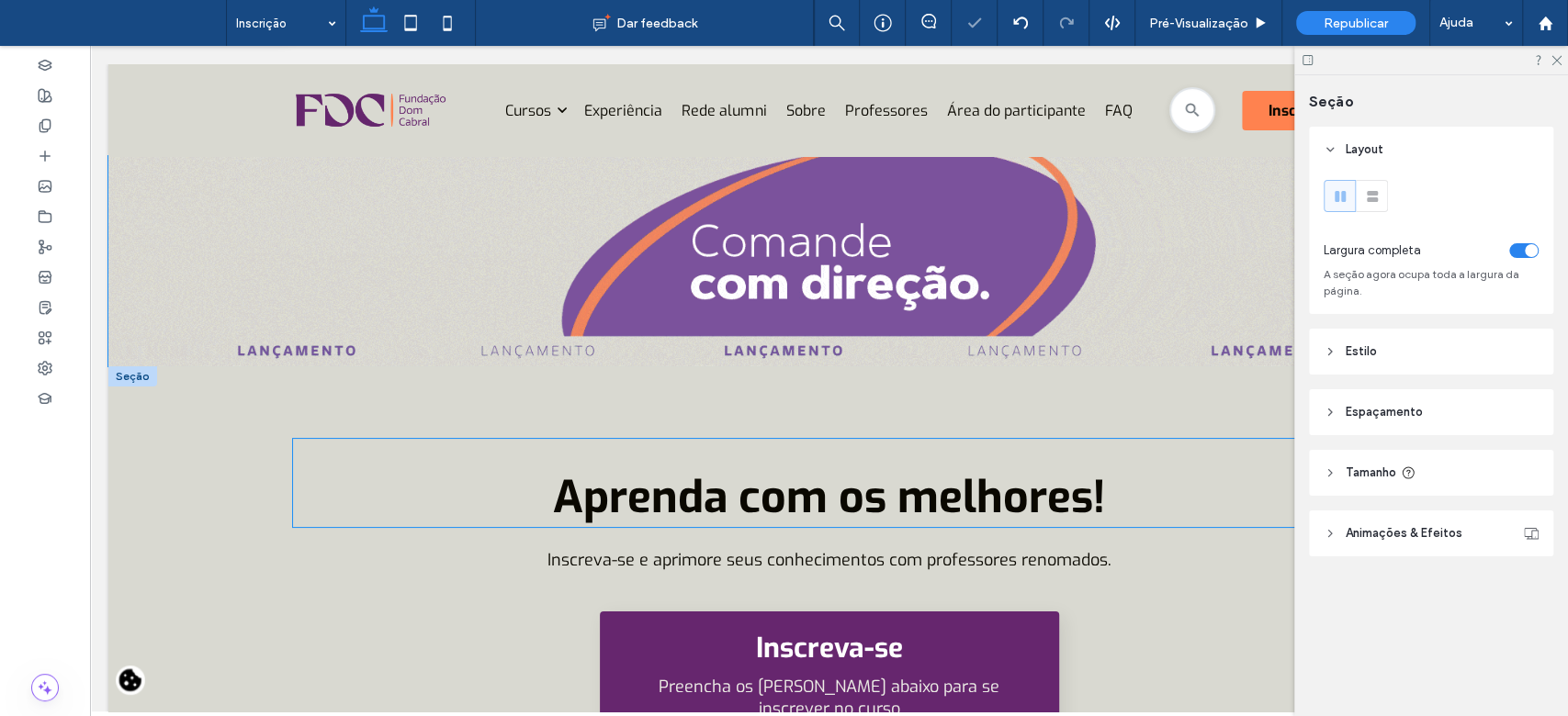
type input "***"
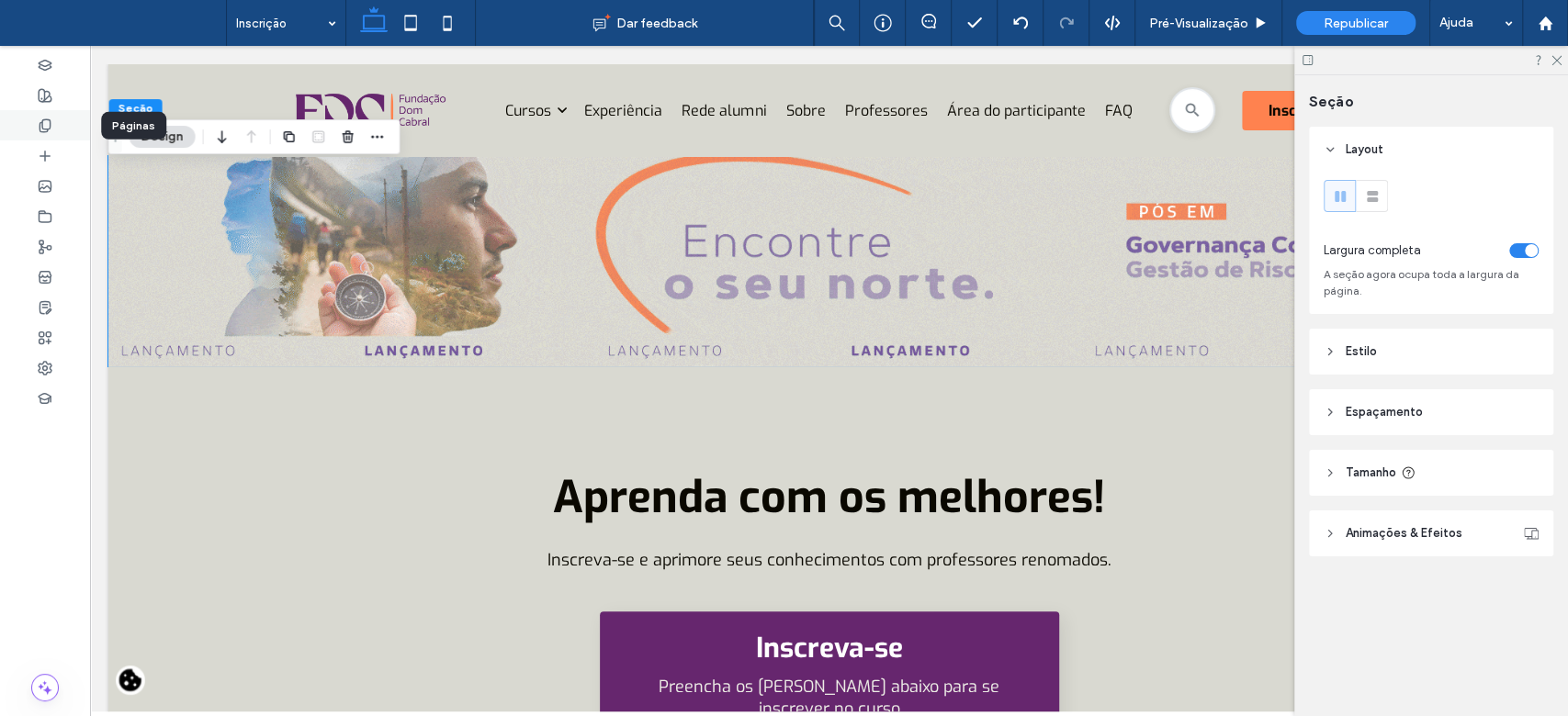
click at [38, 132] on icon at bounding box center [44, 125] width 15 height 15
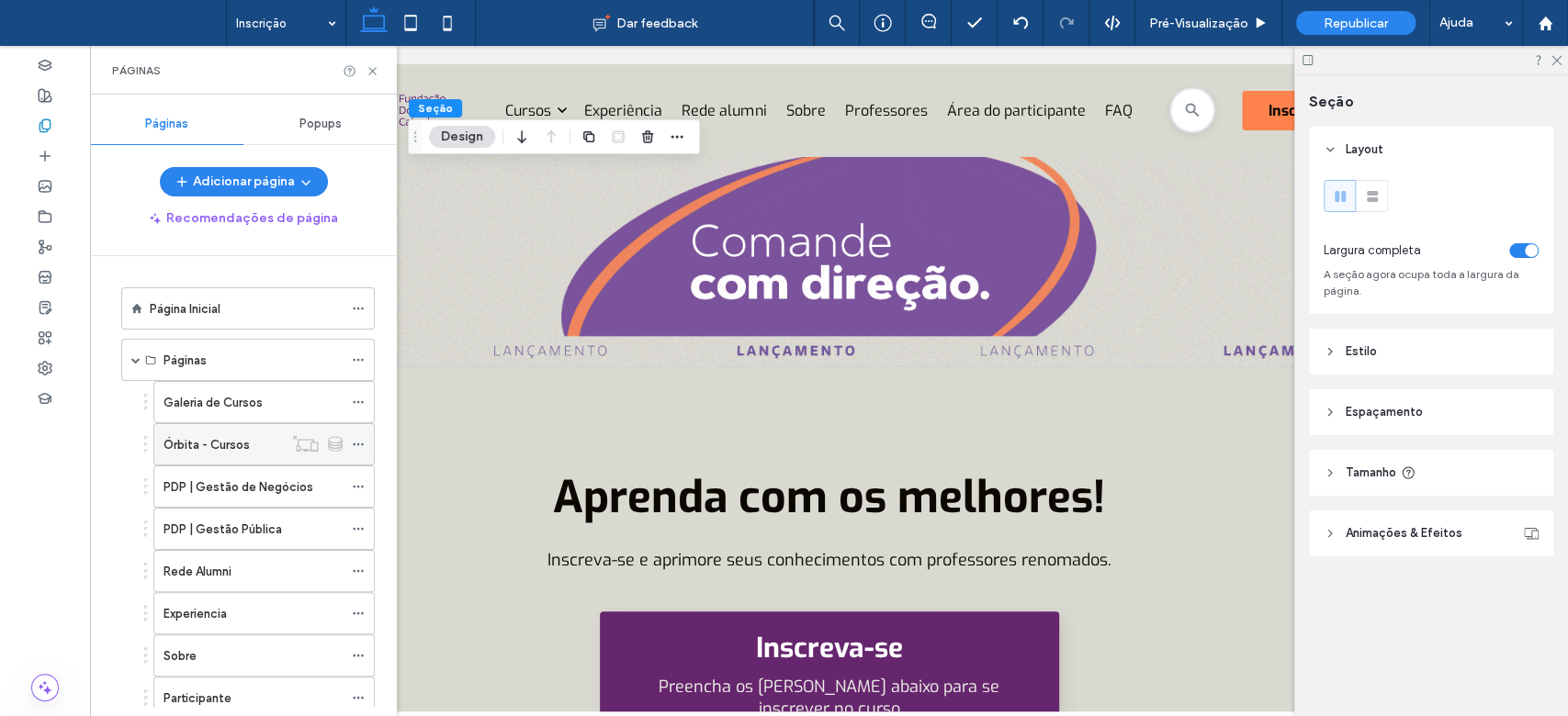
click at [211, 444] on label "Órbita - Cursos" at bounding box center [207, 444] width 87 height 33
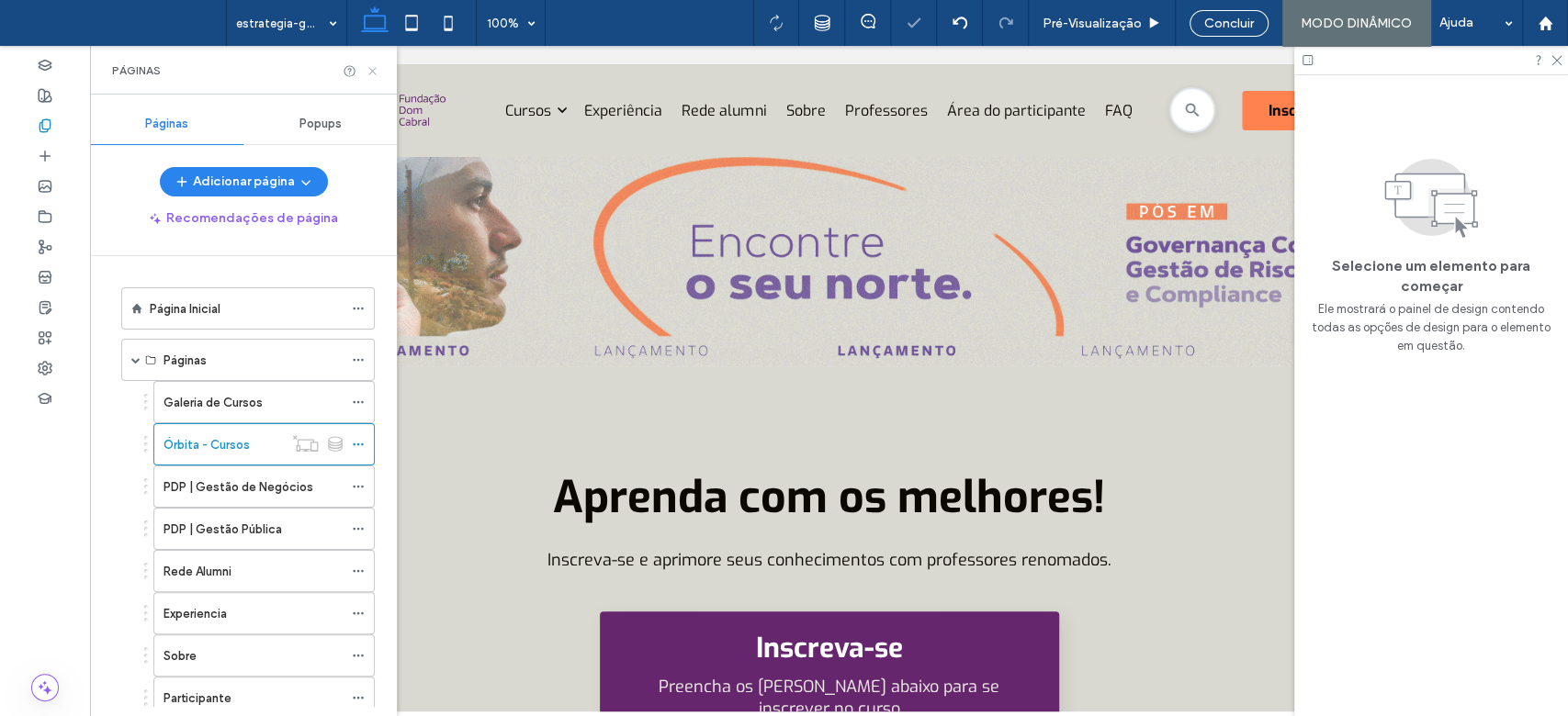
click at [368, 71] on icon at bounding box center [372, 71] width 14 height 14
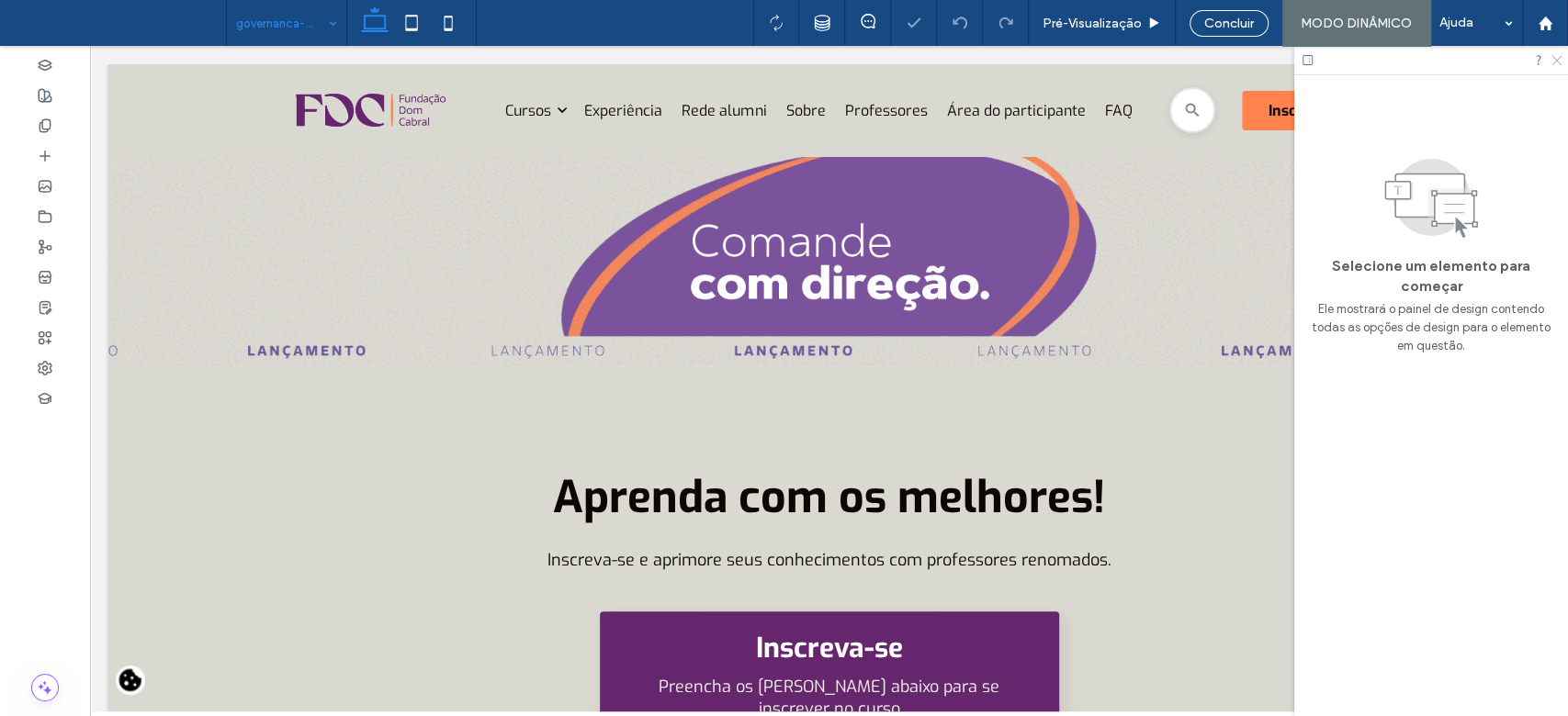
click at [1555, 55] on icon at bounding box center [1555, 59] width 12 height 12
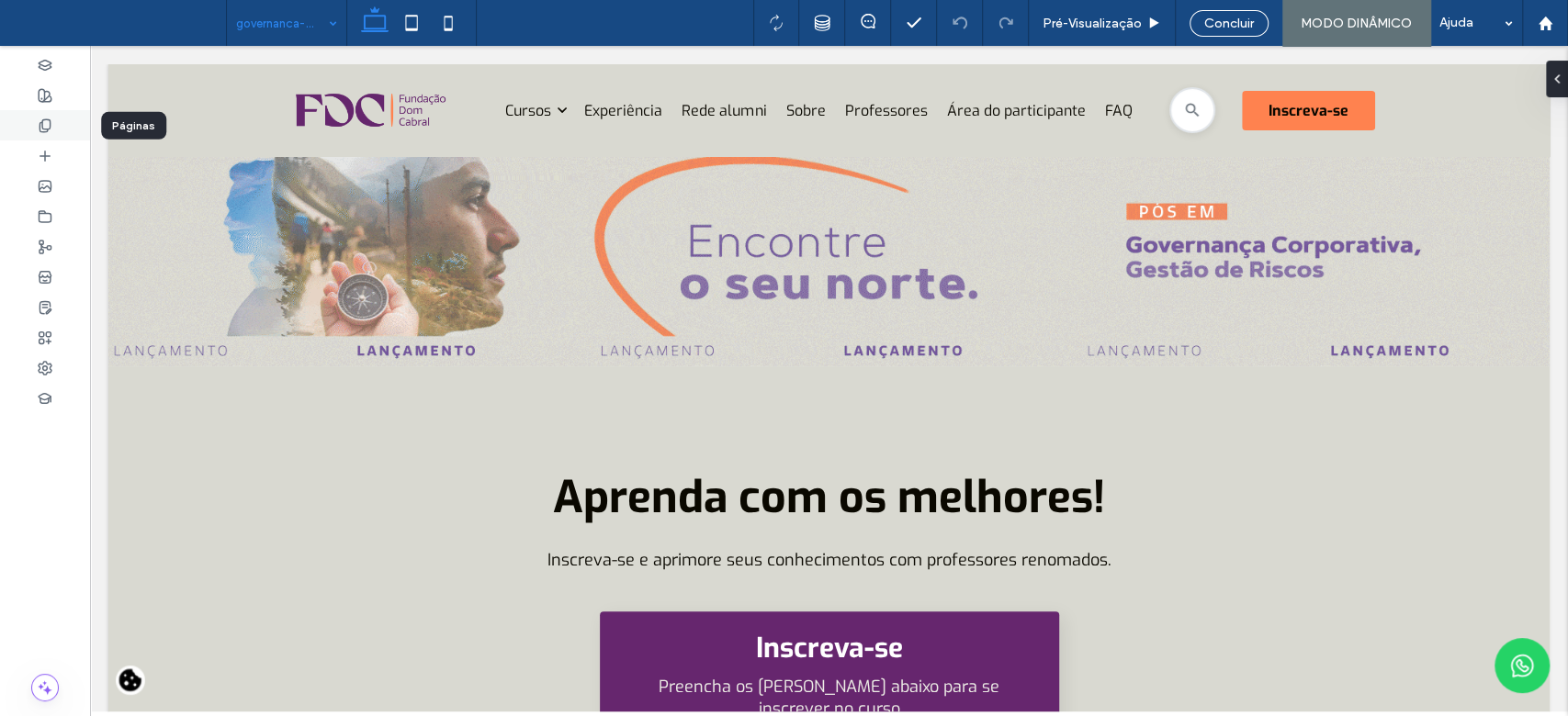
click at [45, 129] on use at bounding box center [44, 125] width 10 height 12
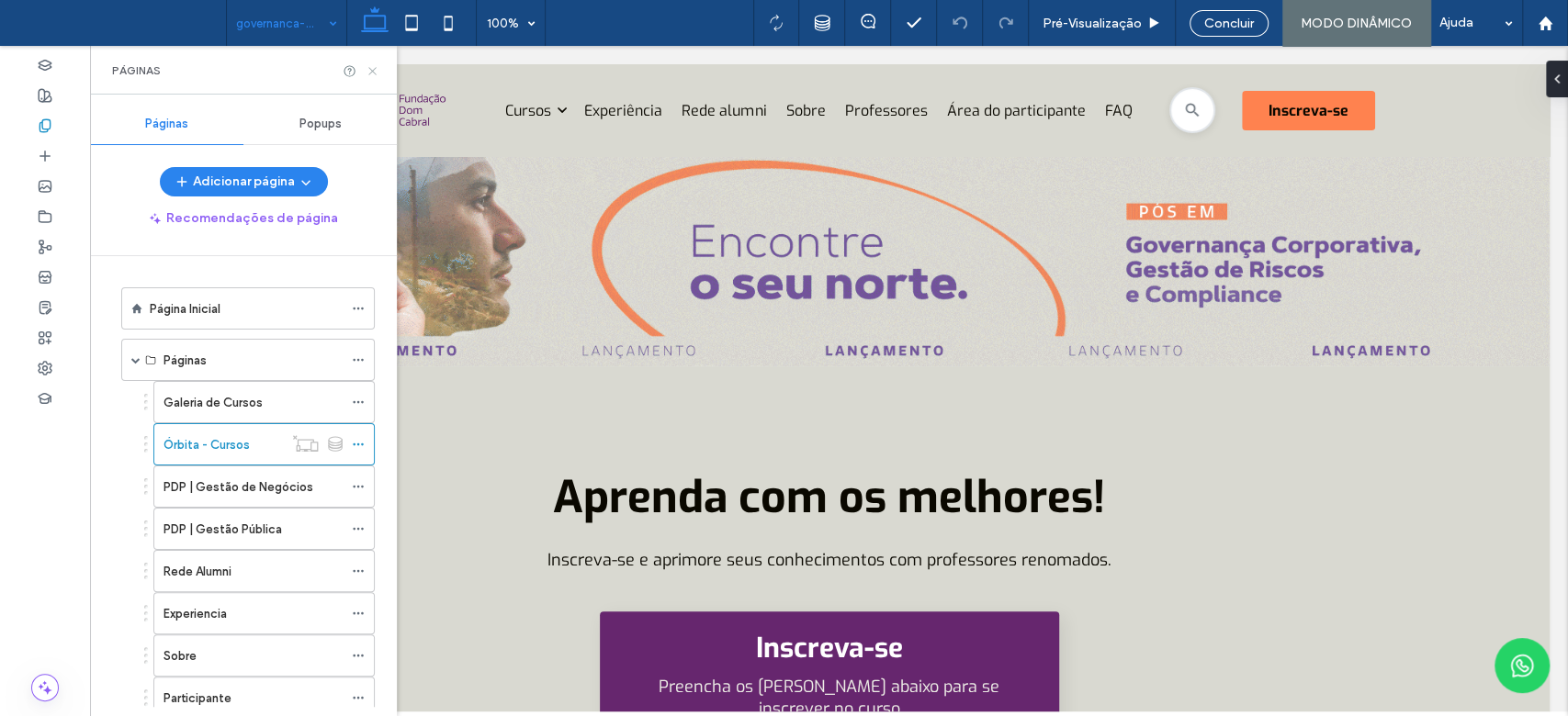
click at [365, 69] on icon at bounding box center [372, 71] width 14 height 14
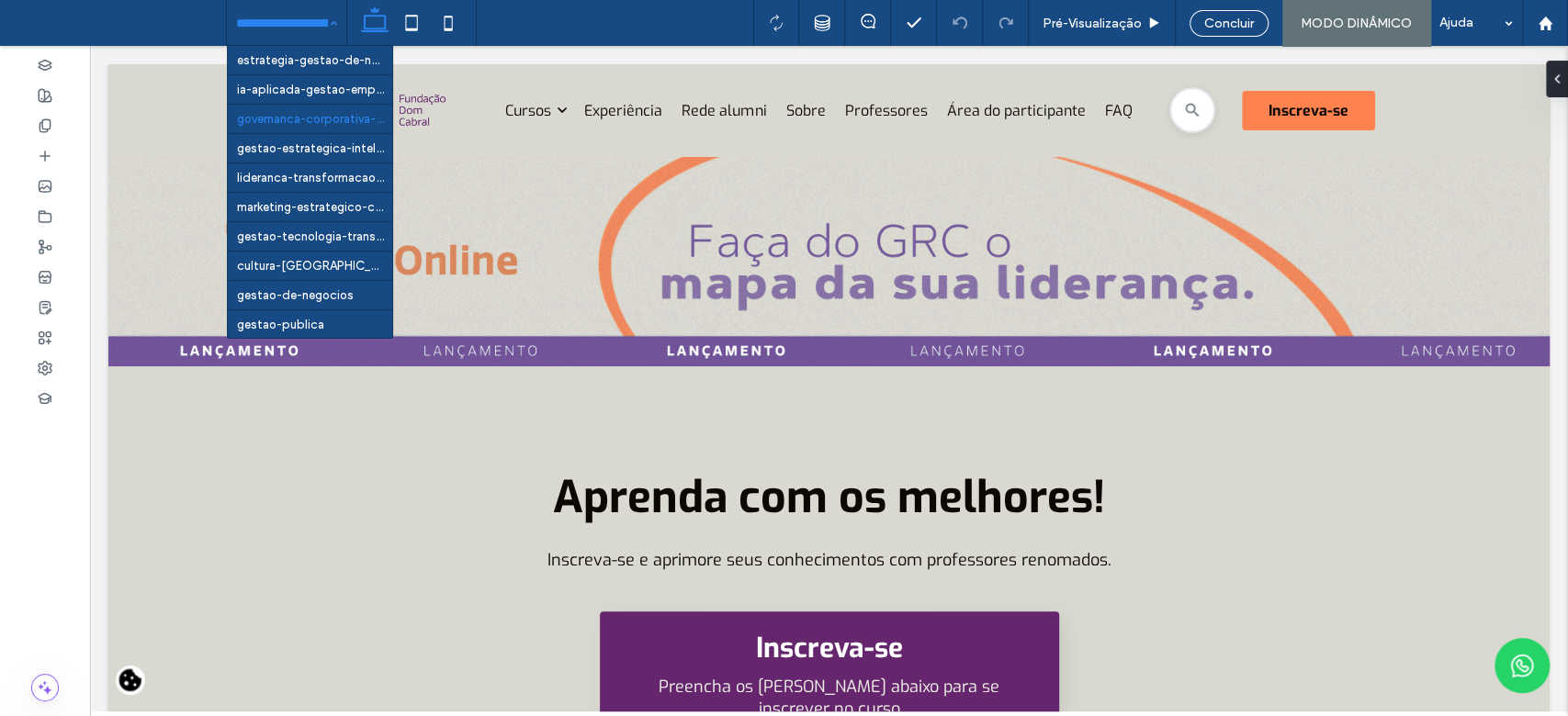
click at [331, 25] on div "estrategia-gestao-de-negocios-saude ia-aplicada-gestao-empresarial governanca-c…" at bounding box center [286, 23] width 119 height 46
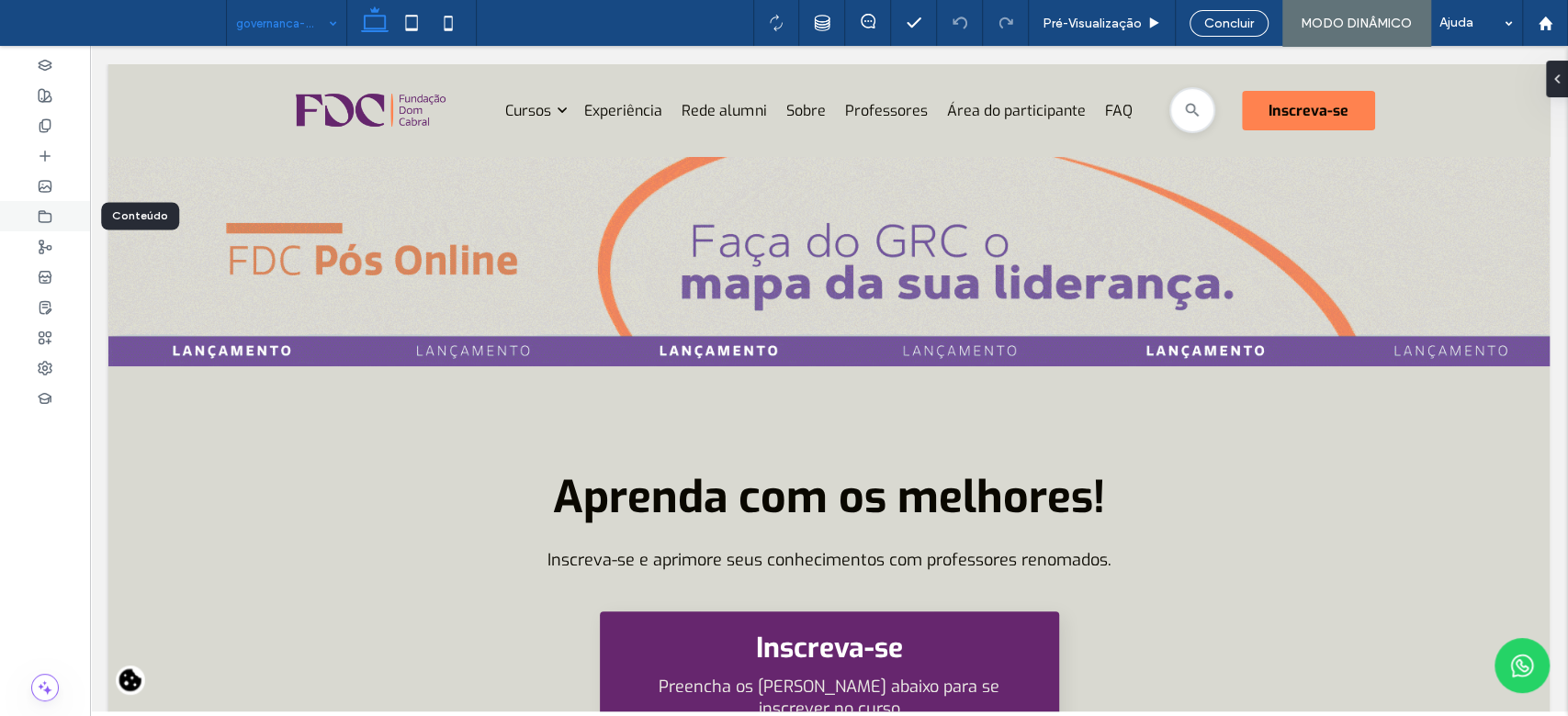
click at [40, 217] on icon at bounding box center [44, 217] width 15 height 15
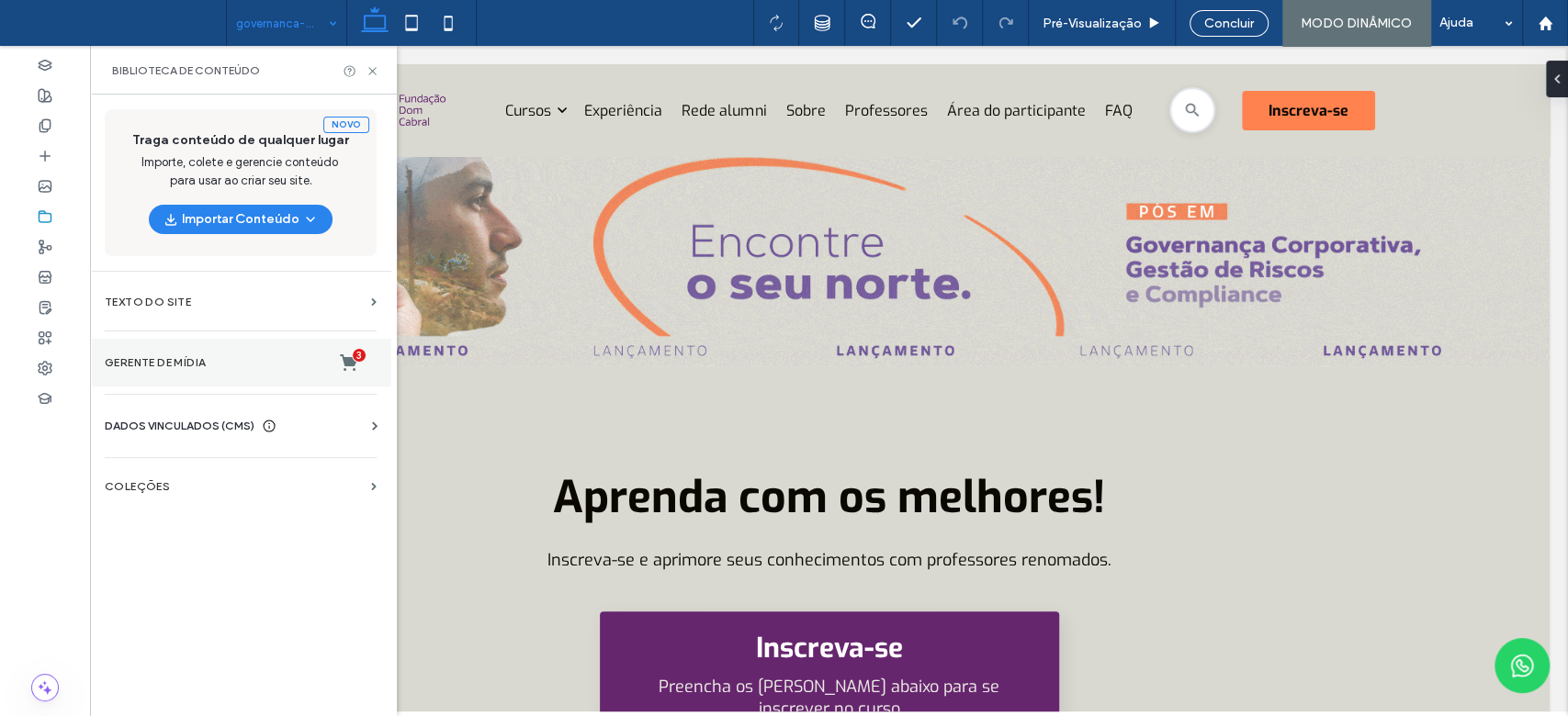
click at [181, 361] on label "Gerente de mídia 3" at bounding box center [240, 362] width 272 height 19
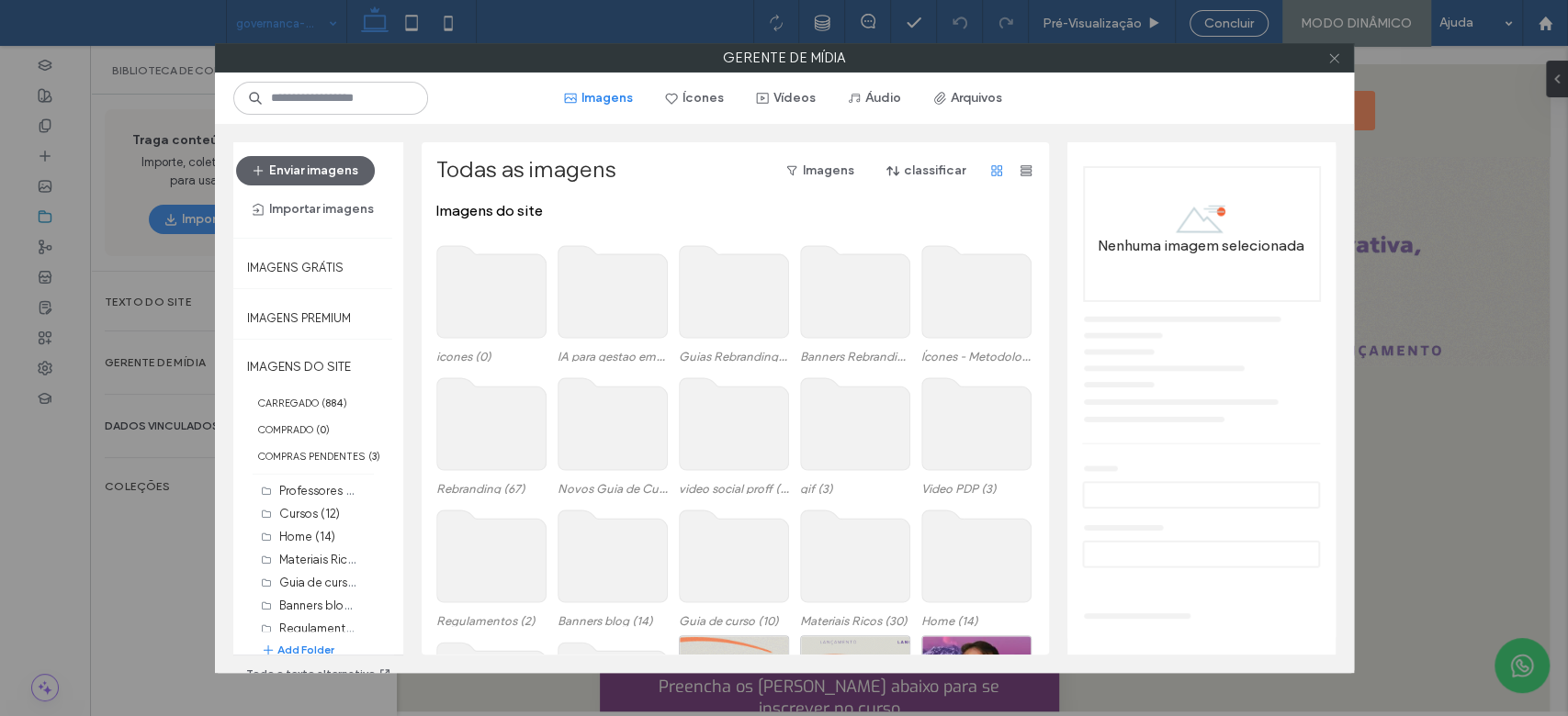
click at [1339, 61] on icon at bounding box center [1335, 58] width 14 height 14
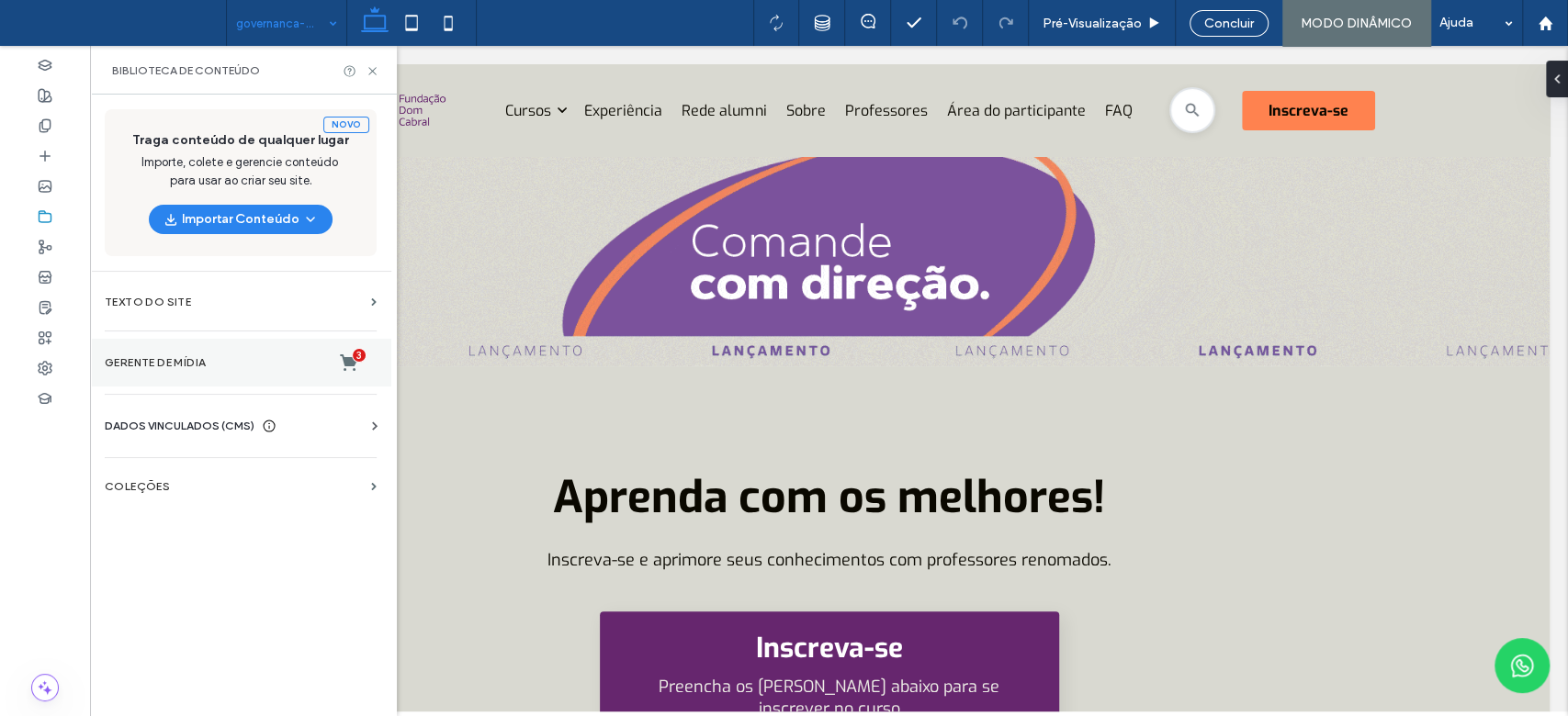
click at [194, 364] on label "Gerente de mídia 3" at bounding box center [240, 362] width 272 height 19
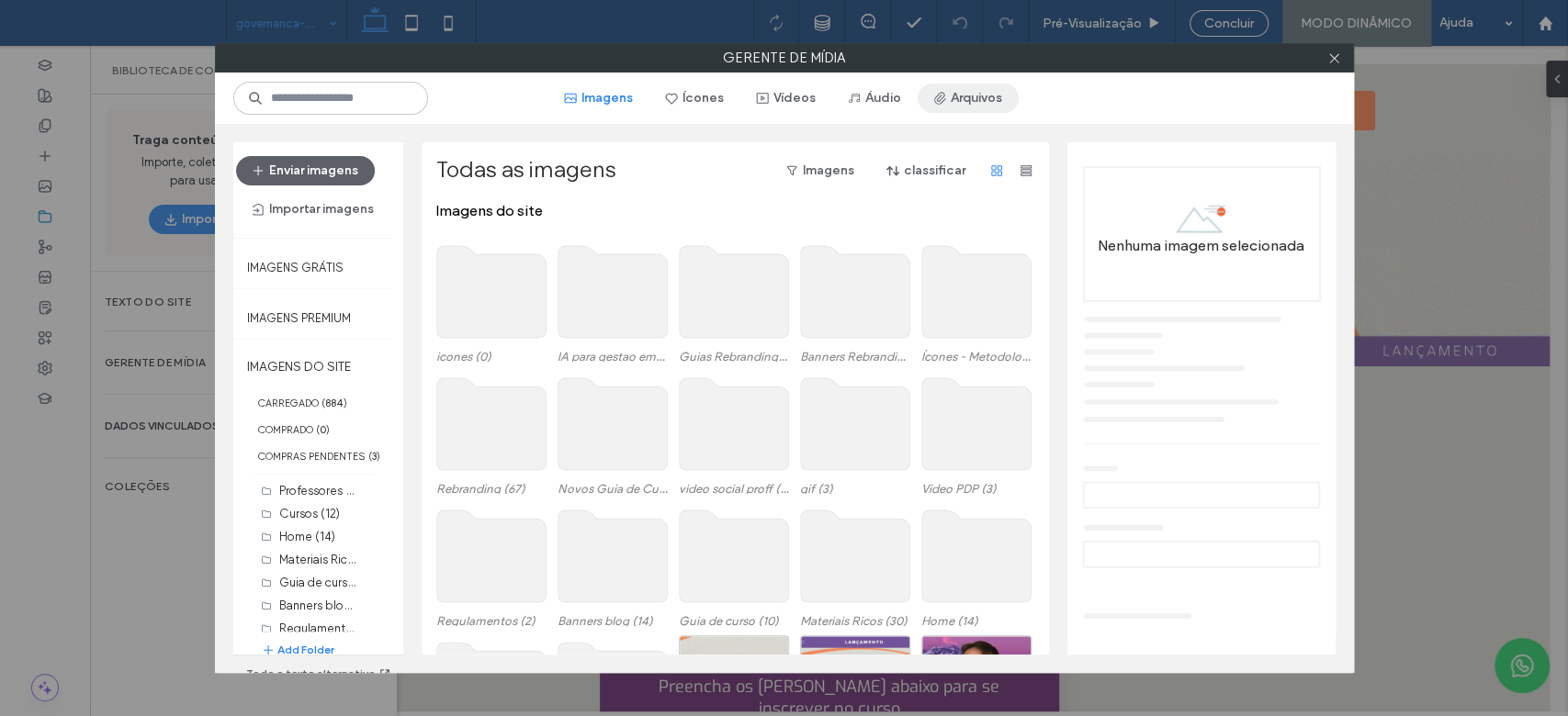
click at [943, 102] on icon "button" at bounding box center [940, 98] width 15 height 15
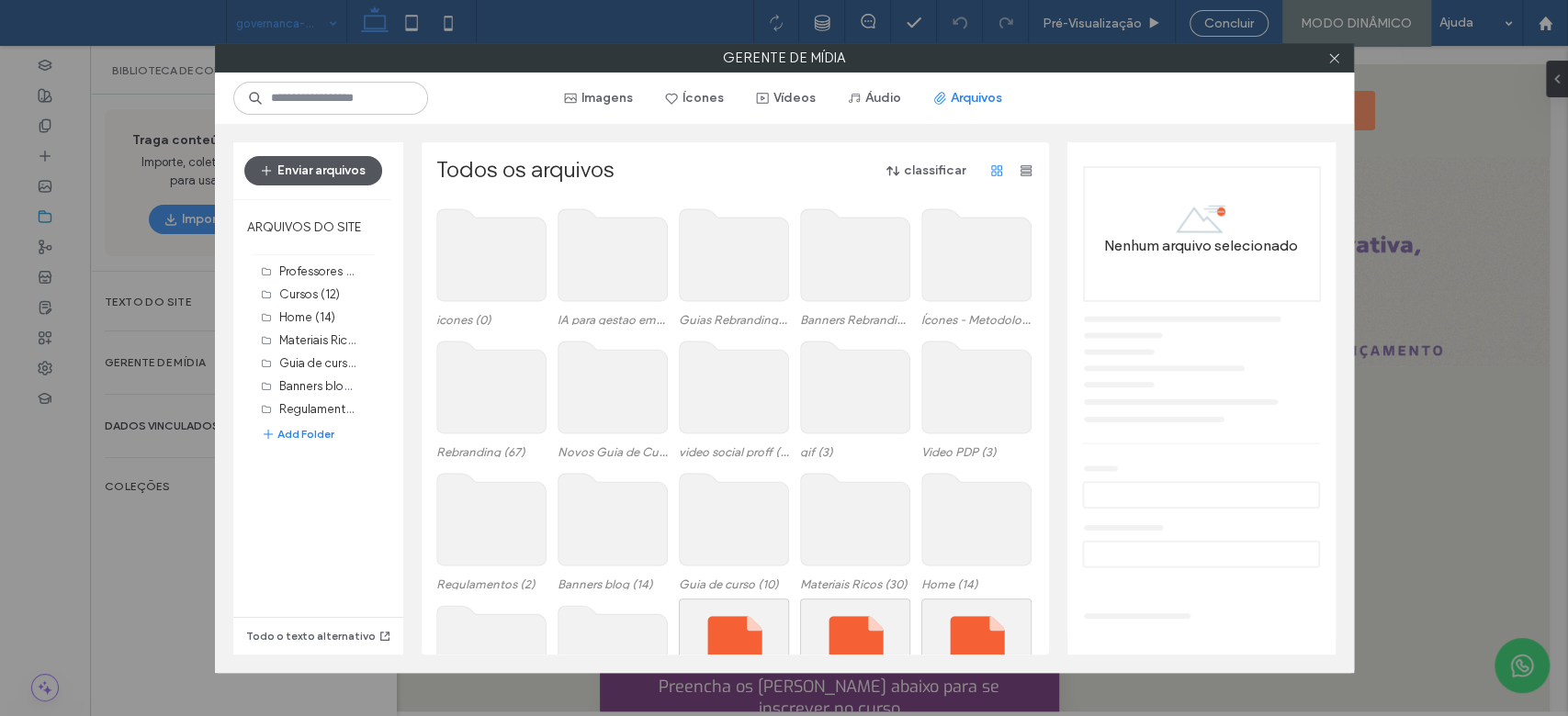
click at [357, 179] on button "Enviar arquivos" at bounding box center [313, 171] width 138 height 30
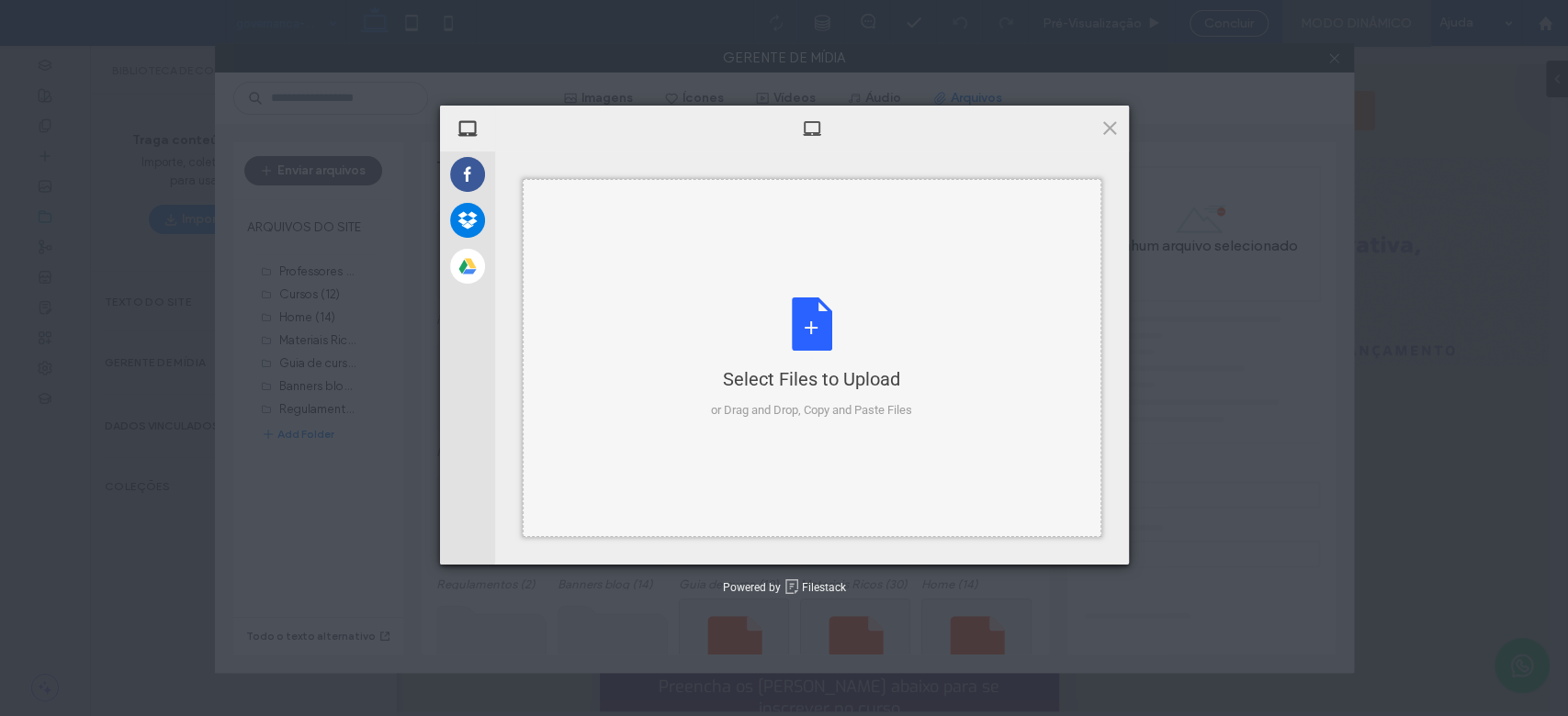
click at [771, 335] on div "Select Files to Upload or Drag and Drop, Copy and Paste Files" at bounding box center [812, 358] width 201 height 122
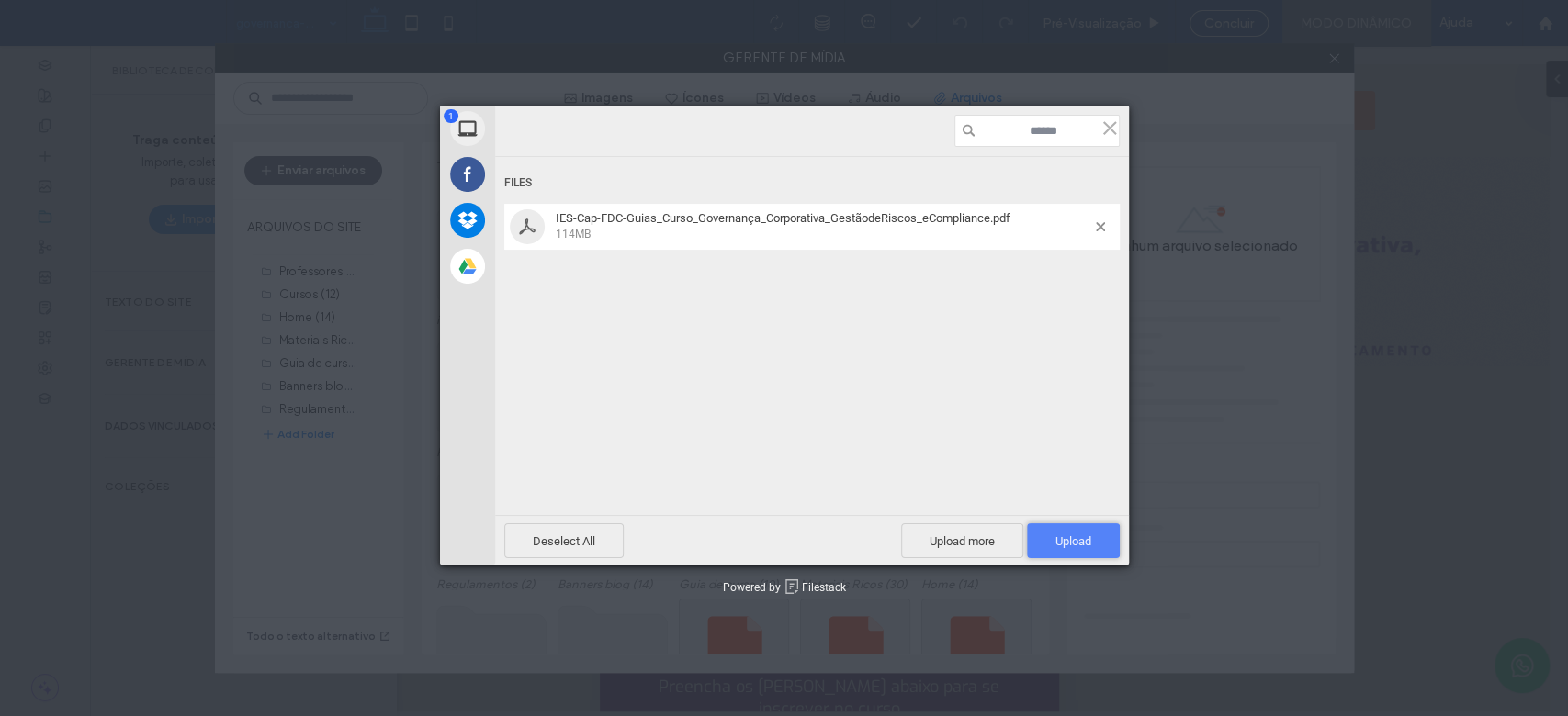
click at [1075, 524] on span "Upload 1" at bounding box center [1074, 541] width 93 height 34
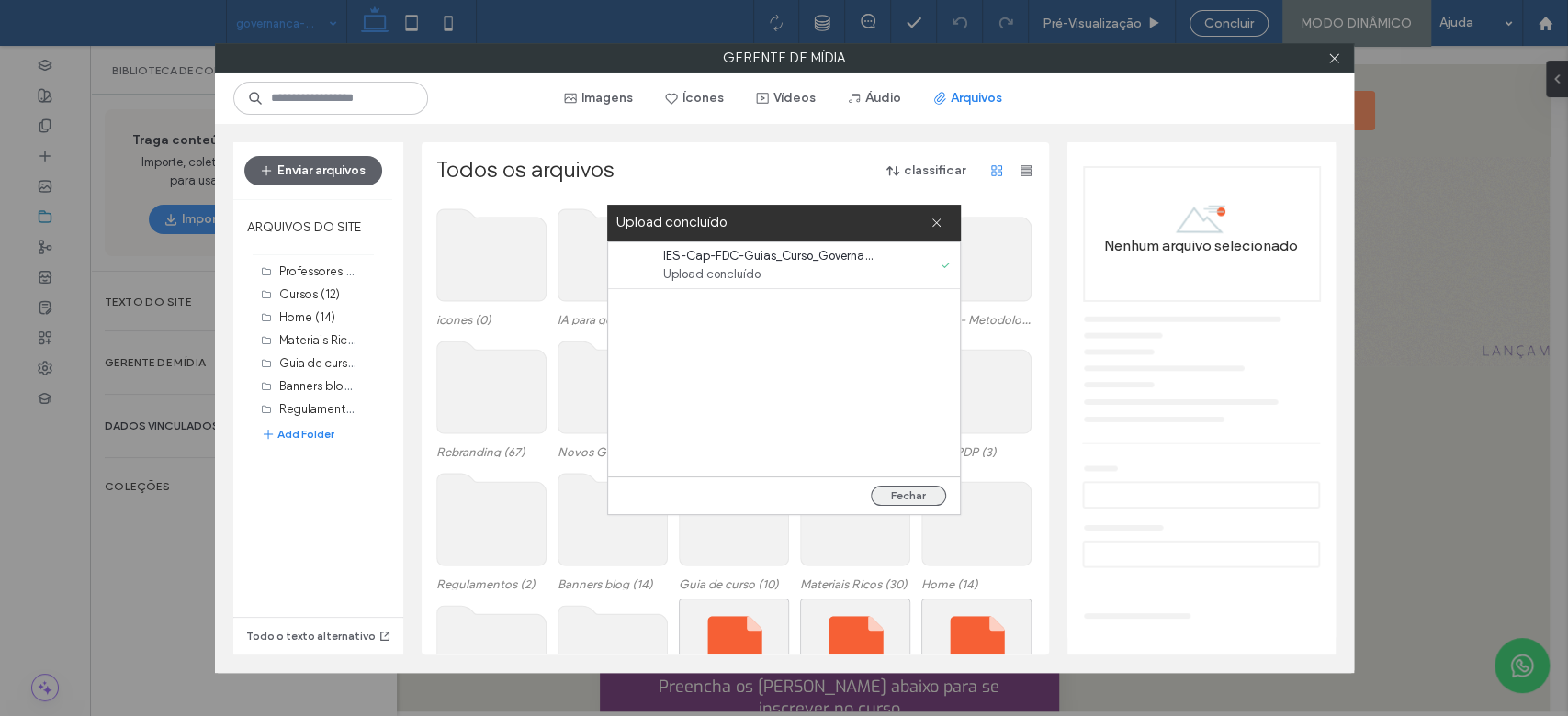
click at [897, 496] on button "Fechar" at bounding box center [908, 495] width 75 height 21
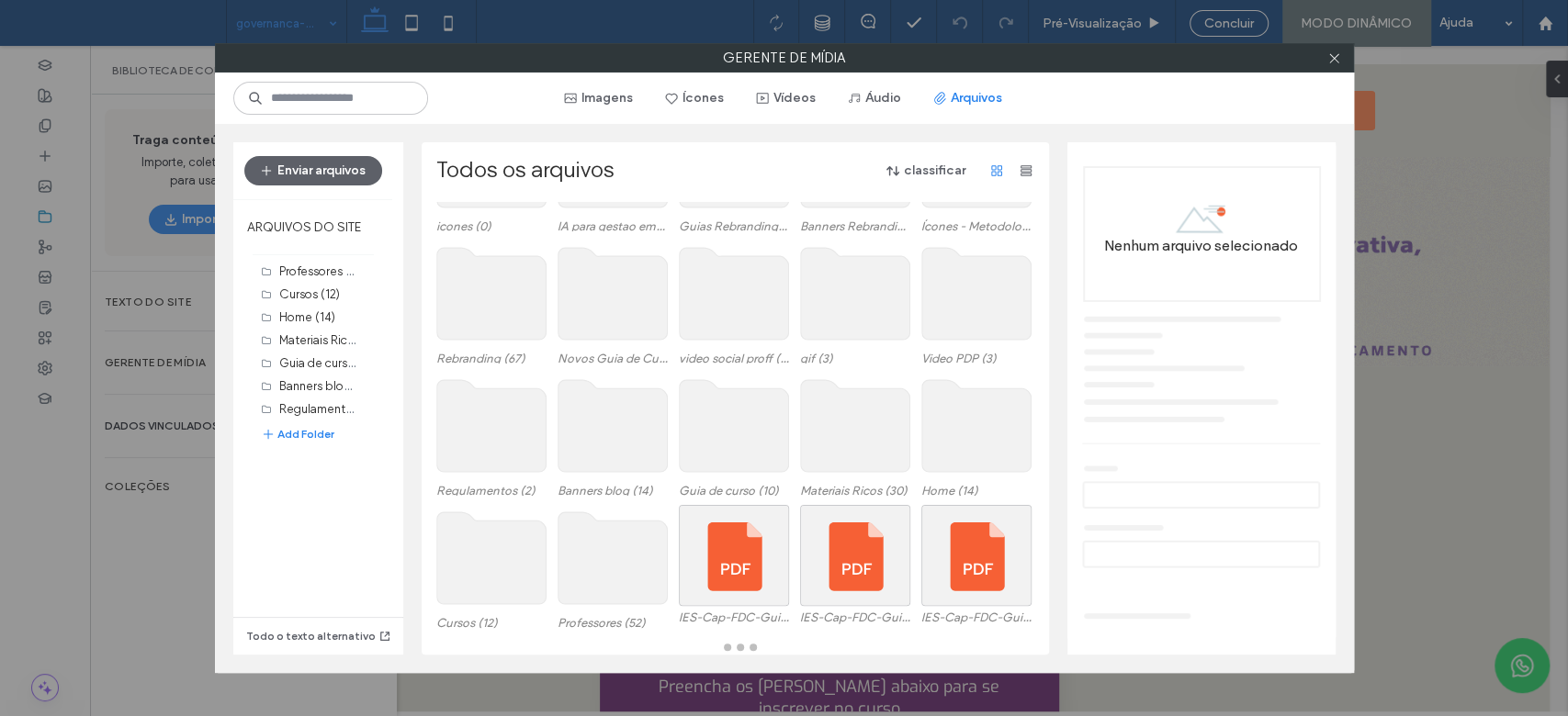
scroll to position [94, 0]
click at [720, 584] on div "Escolher" at bounding box center [734, 555] width 110 height 101
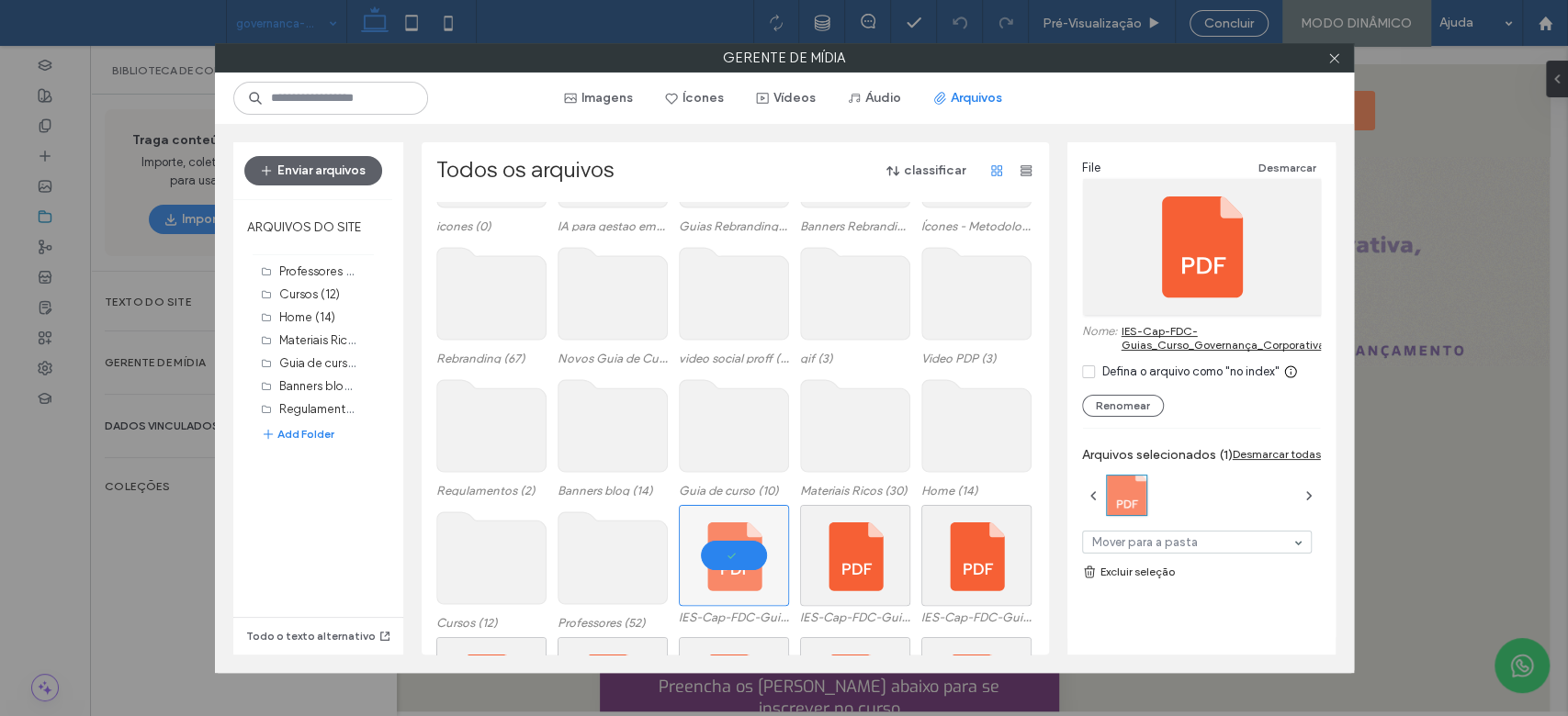
click at [1137, 324] on link "IES-Cap-FDC-Guias_Curso_Governança_Corporativa_GestãodeRiscos_eCompliance.pdf" at bounding box center [1317, 338] width 391 height 28
click at [1338, 61] on icon at bounding box center [1335, 58] width 14 height 14
